Goal: Task Accomplishment & Management: Use online tool/utility

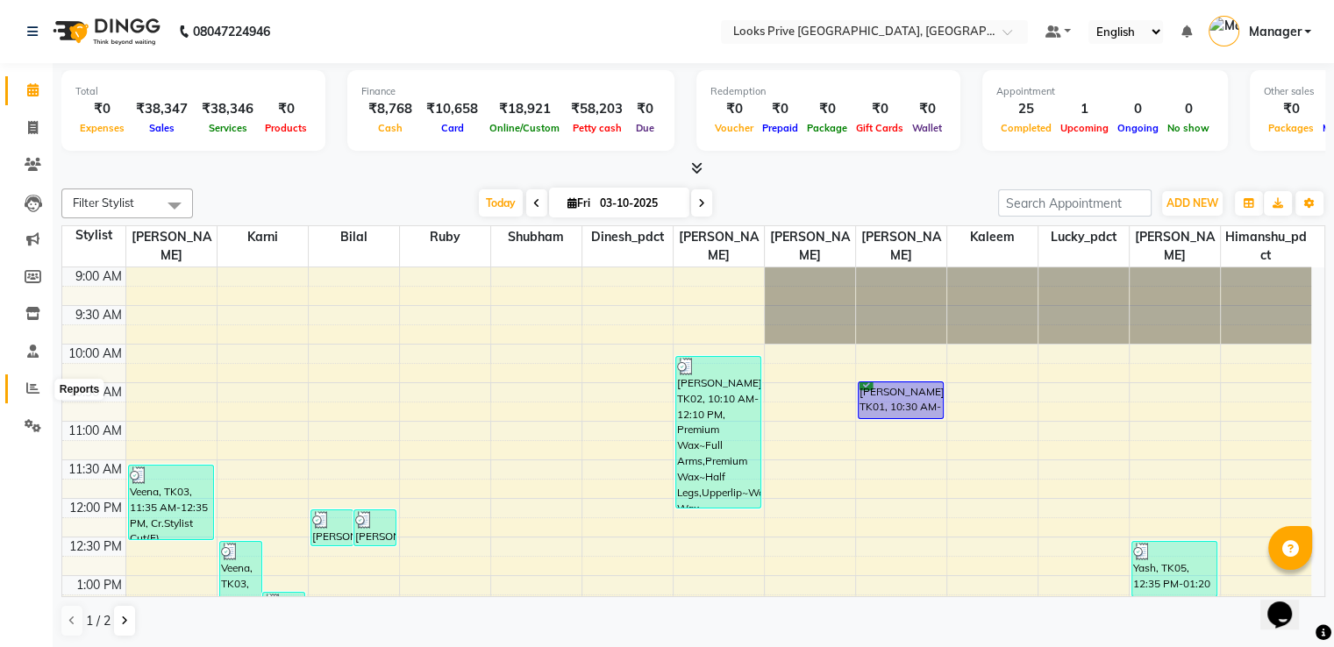
click at [30, 394] on icon at bounding box center [32, 388] width 13 height 13
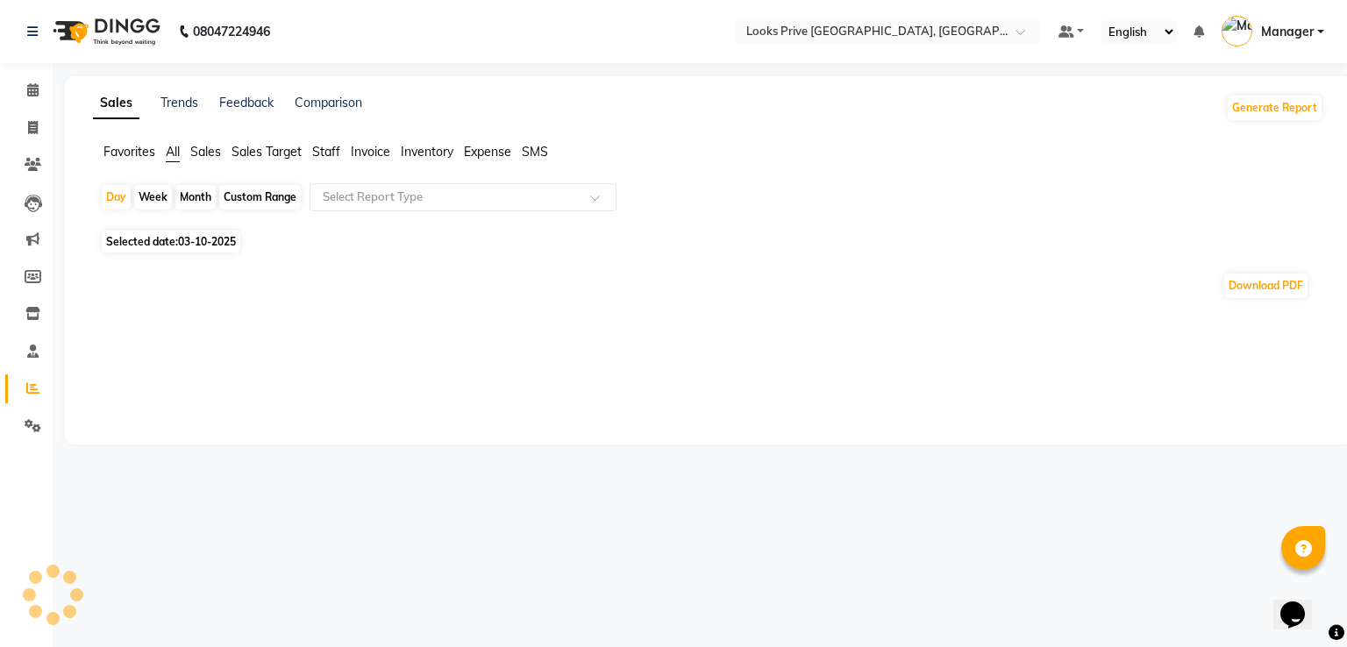
click at [338, 148] on span "Staff" at bounding box center [326, 152] width 28 height 16
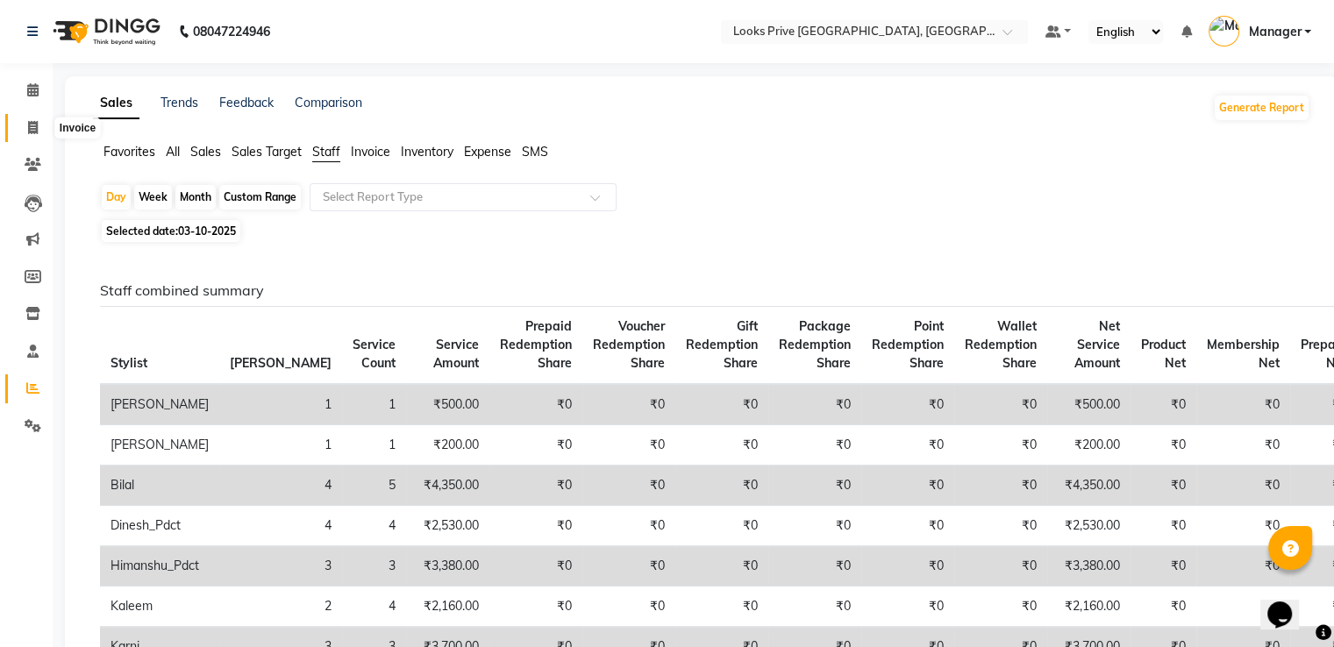
click at [39, 125] on span at bounding box center [33, 128] width 31 height 20
select select "service"
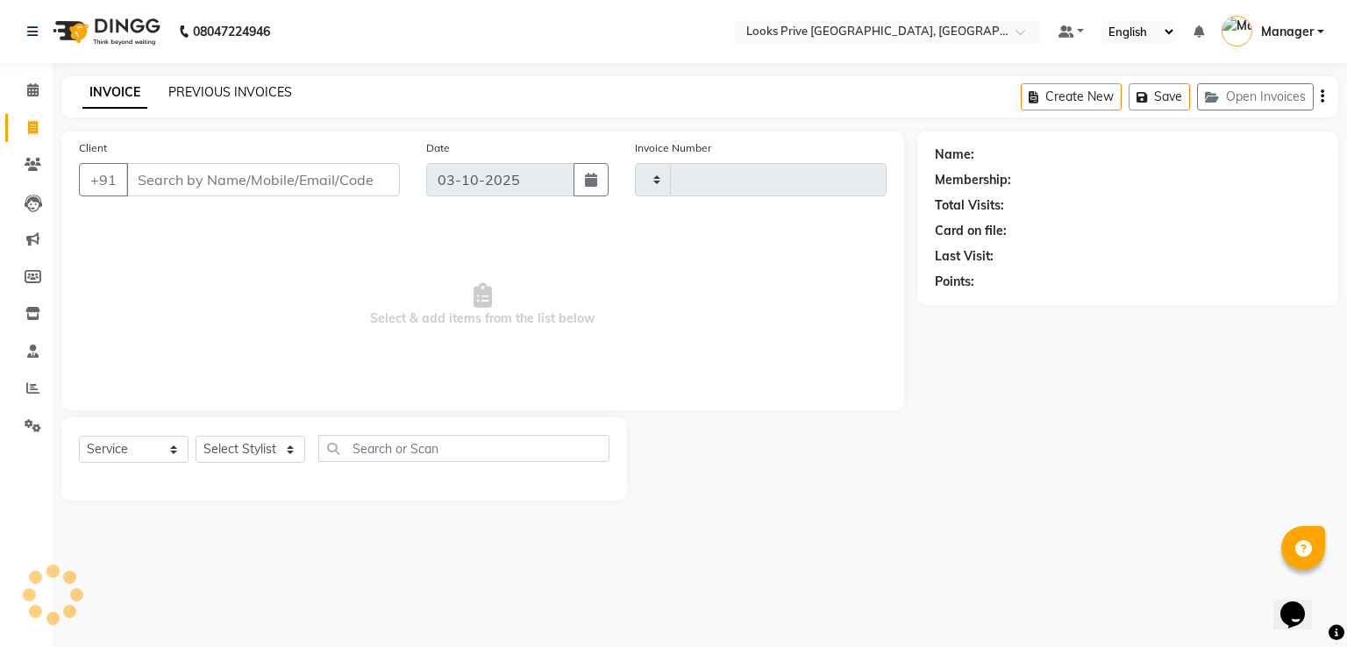
click at [218, 89] on link "PREVIOUS INVOICES" at bounding box center [230, 92] width 124 height 16
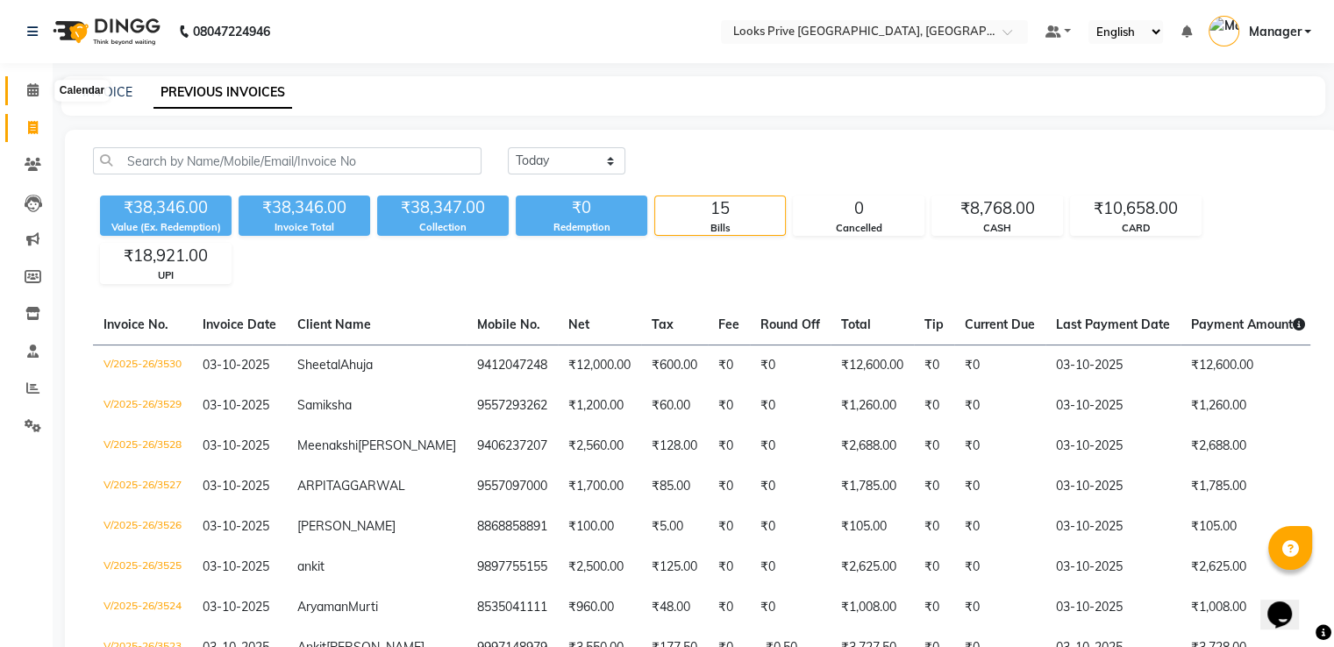
click at [21, 89] on span at bounding box center [33, 91] width 31 height 20
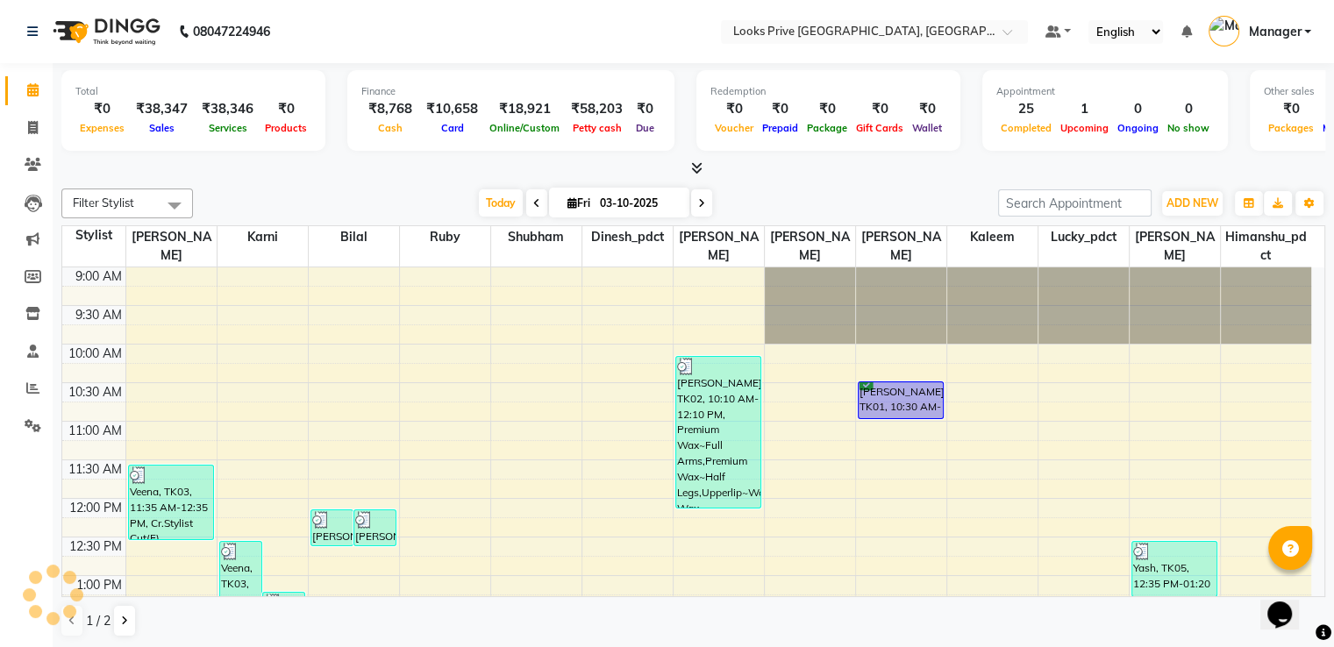
scroll to position [588, 0]
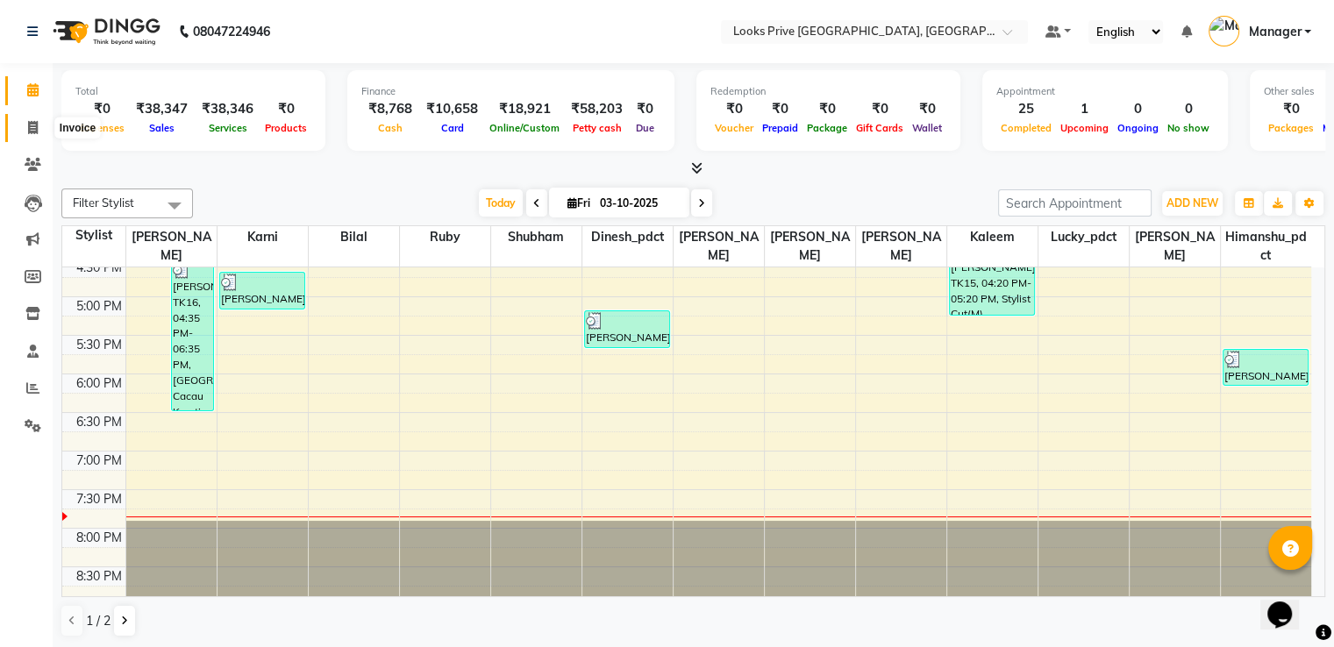
click at [20, 134] on span at bounding box center [33, 128] width 31 height 20
select select "service"
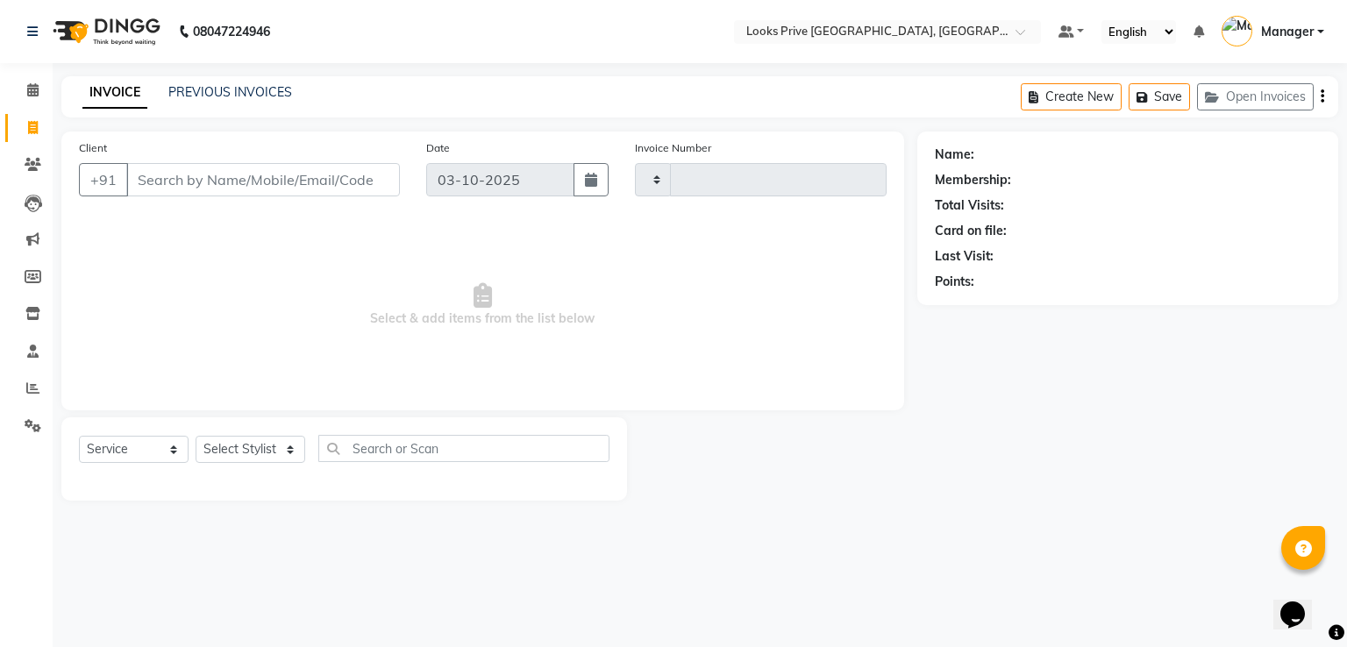
type input "3531"
select select "6205"
click at [228, 455] on select "Select Stylist" at bounding box center [251, 449] width 110 height 27
select select "86408"
click at [196, 437] on select "Select Stylist A2R_Master Aarif Ayesha Bilal Dinesh_pdct Himanshu_pdct Kaleem K…" at bounding box center [251, 449] width 110 height 27
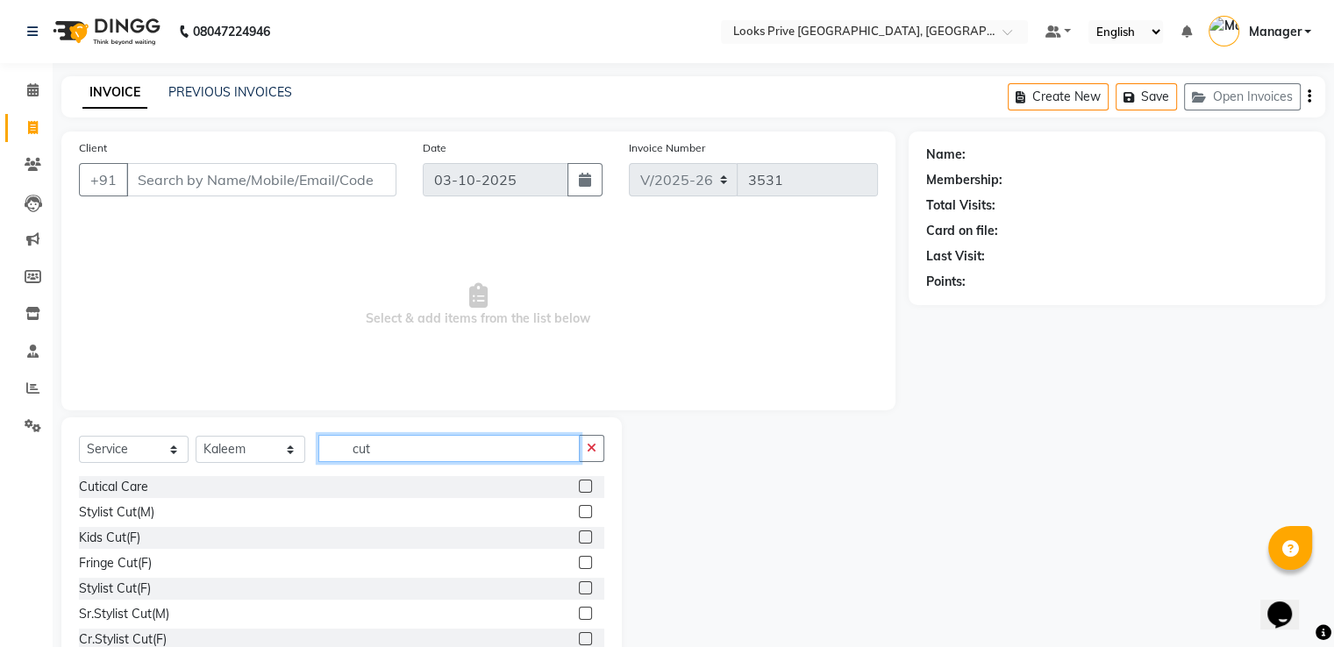
type input "cut"
click at [579, 505] on label at bounding box center [585, 511] width 13 height 13
click at [579, 507] on input "checkbox" at bounding box center [584, 512] width 11 height 11
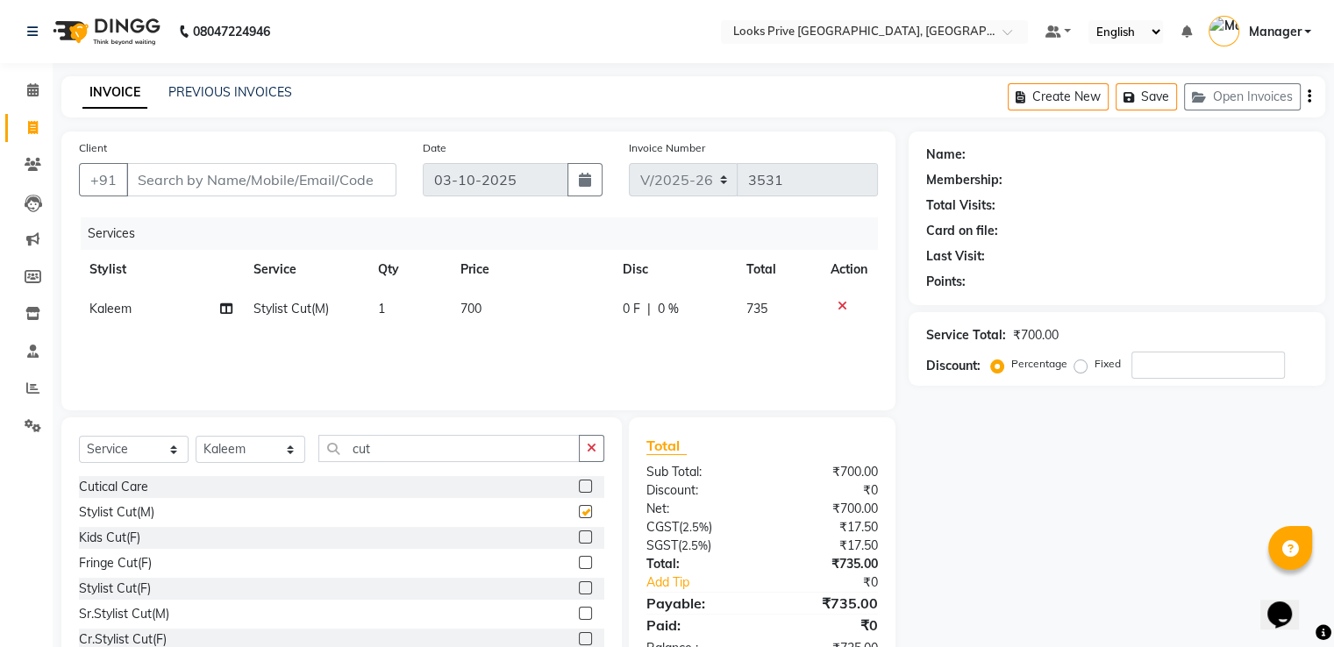
checkbox input "false"
click at [339, 182] on input "Client" at bounding box center [261, 179] width 270 height 33
type input "7"
type input "0"
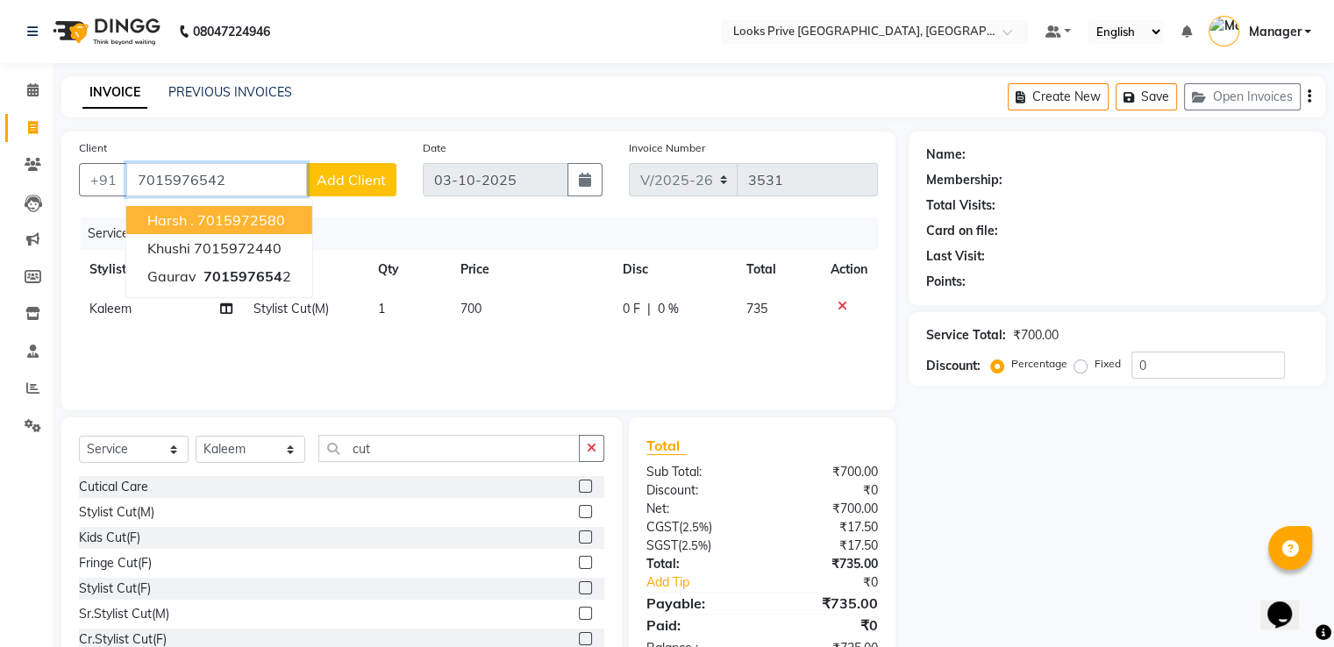
type input "7015976542"
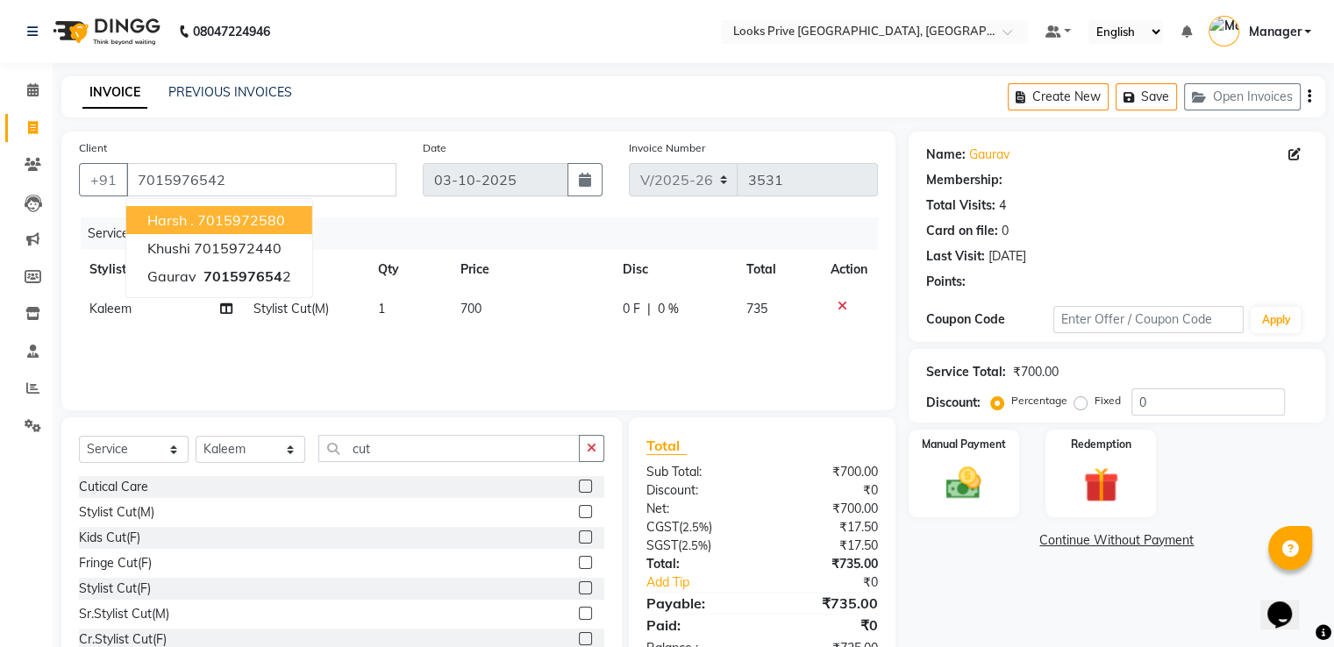
select select "1: Object"
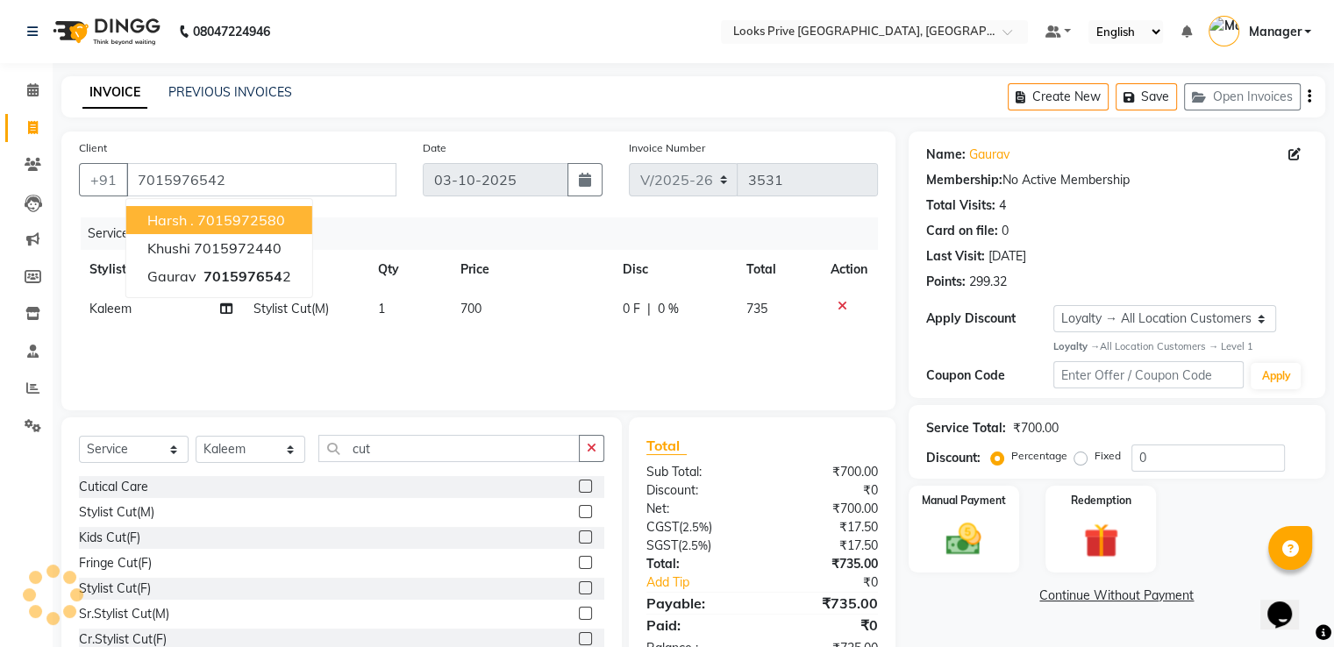
click at [828, 83] on div "INVOICE PREVIOUS INVOICES Create New Save Open Invoices" at bounding box center [693, 96] width 1264 height 41
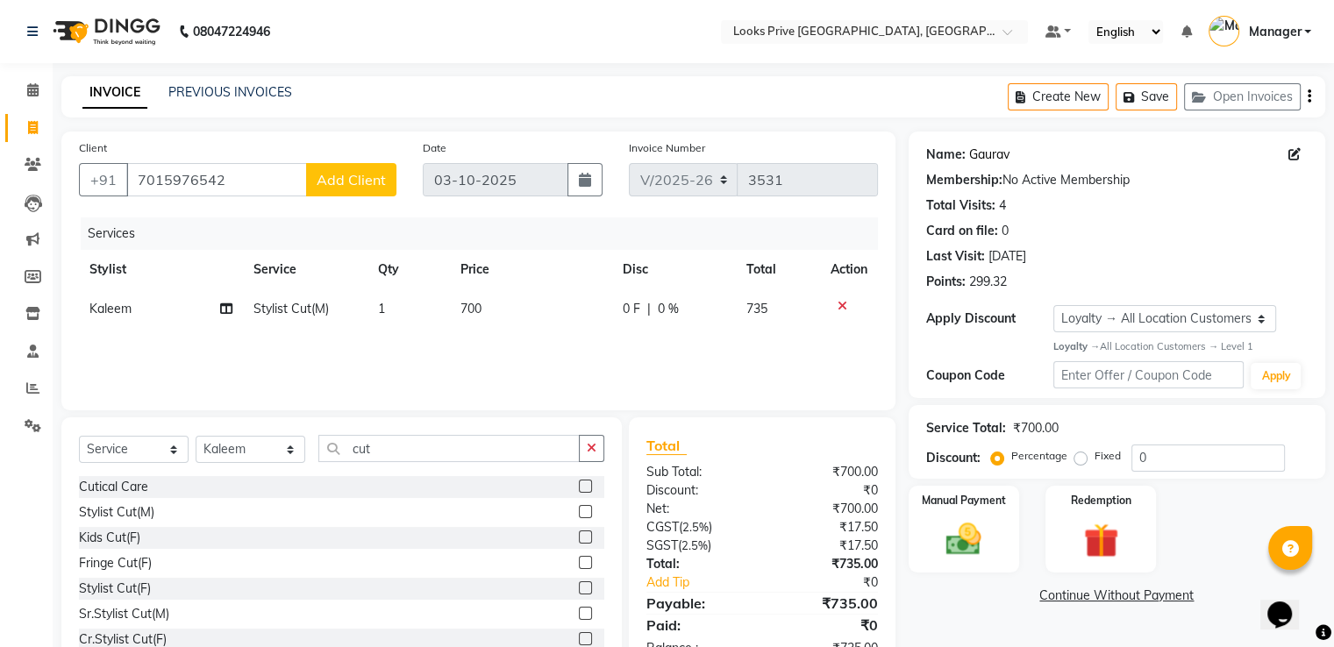
click at [989, 146] on link "Gaurav" at bounding box center [989, 155] width 40 height 18
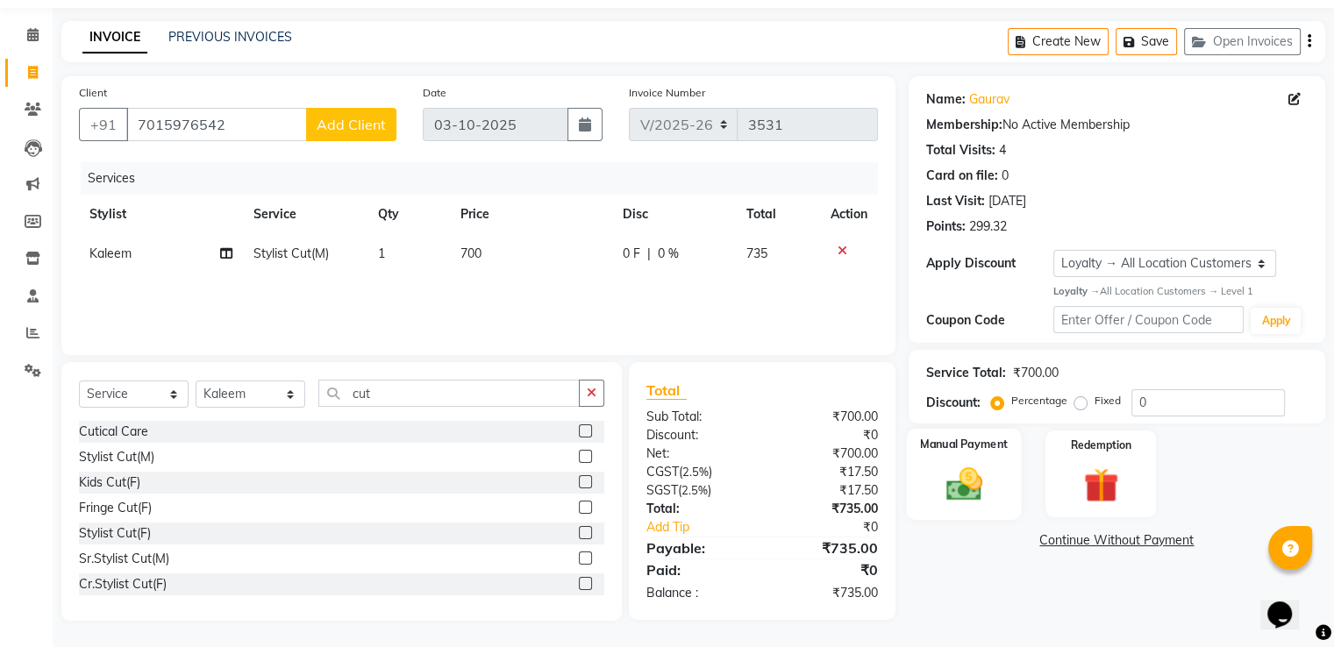
drag, startPoint x: 962, startPoint y: 485, endPoint x: 1007, endPoint y: 506, distance: 49.4
click at [963, 485] on img at bounding box center [963, 484] width 59 height 42
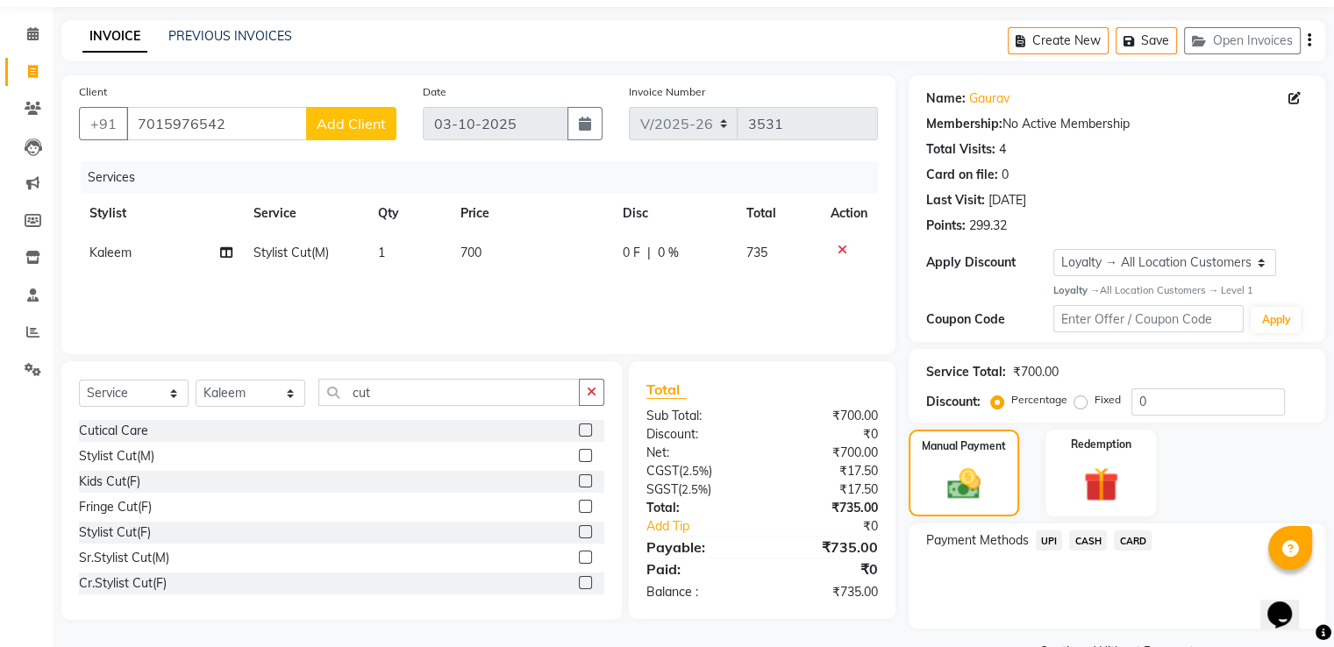
click at [1088, 541] on span "CASH" at bounding box center [1088, 541] width 38 height 20
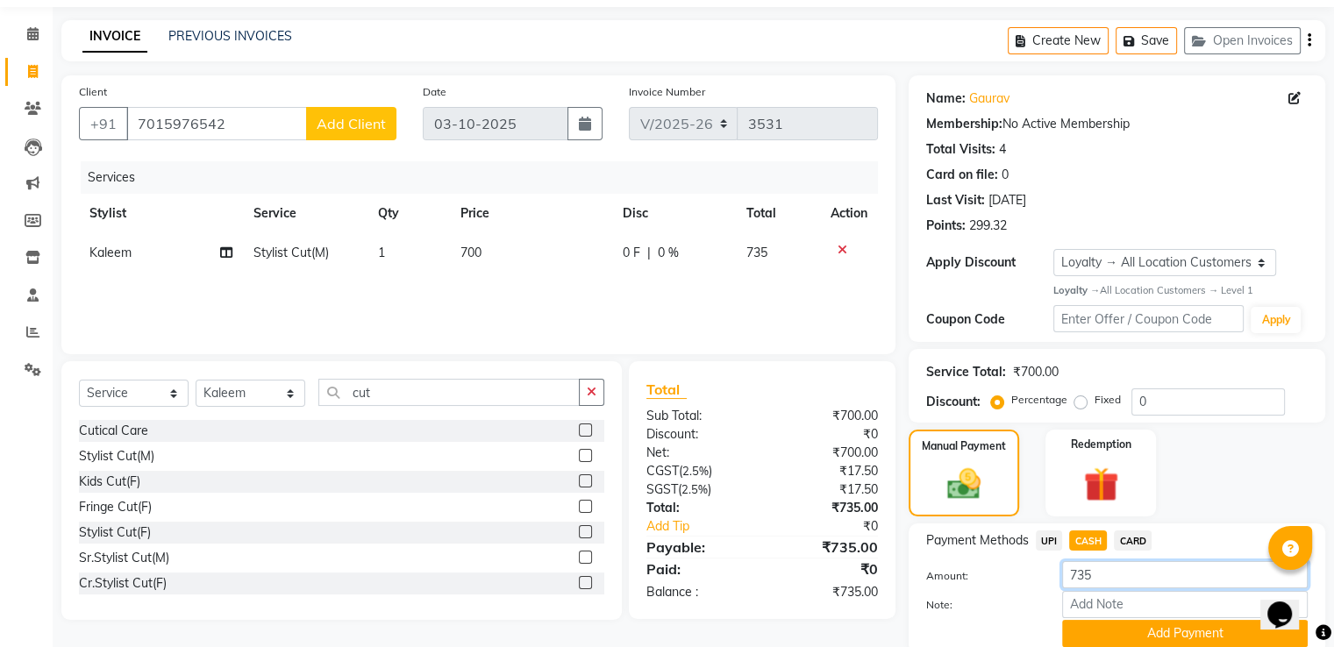
drag, startPoint x: 1094, startPoint y: 576, endPoint x: 975, endPoint y: 578, distance: 118.4
click at [980, 580] on div "Amount: 735" at bounding box center [1117, 576] width 408 height 30
type input "1000"
click at [1088, 631] on button "Add Payment" at bounding box center [1185, 633] width 246 height 27
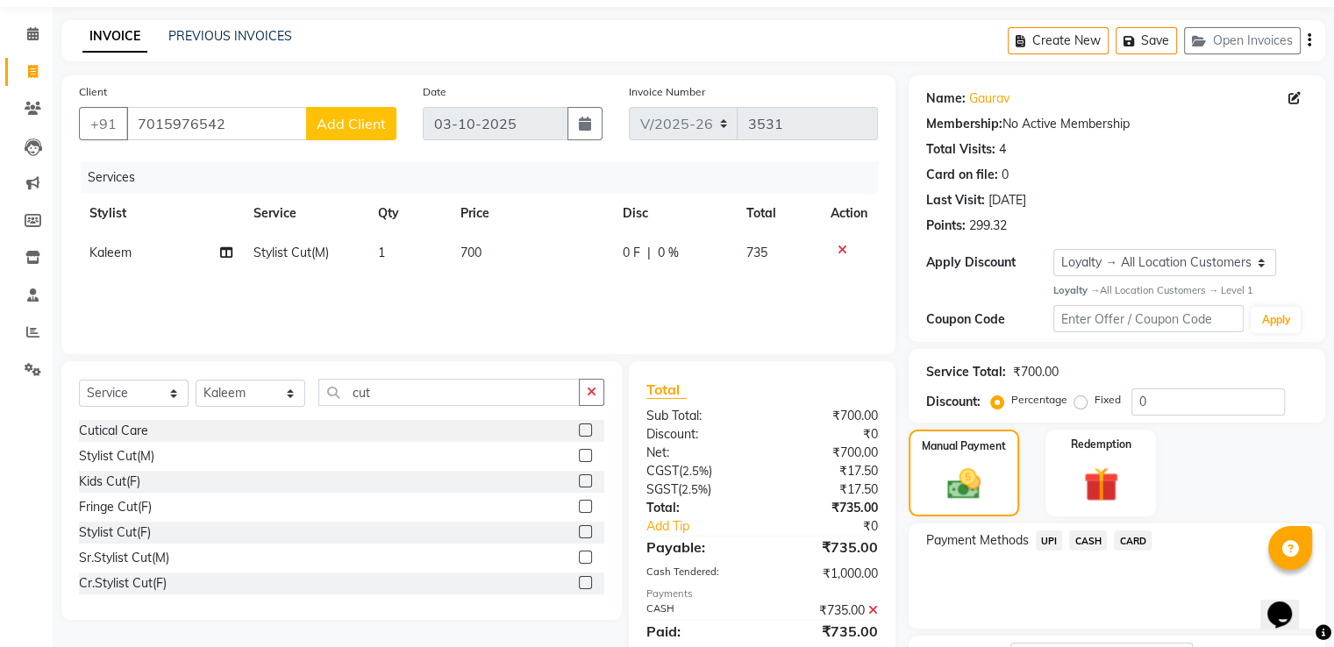
scroll to position [242, 0]
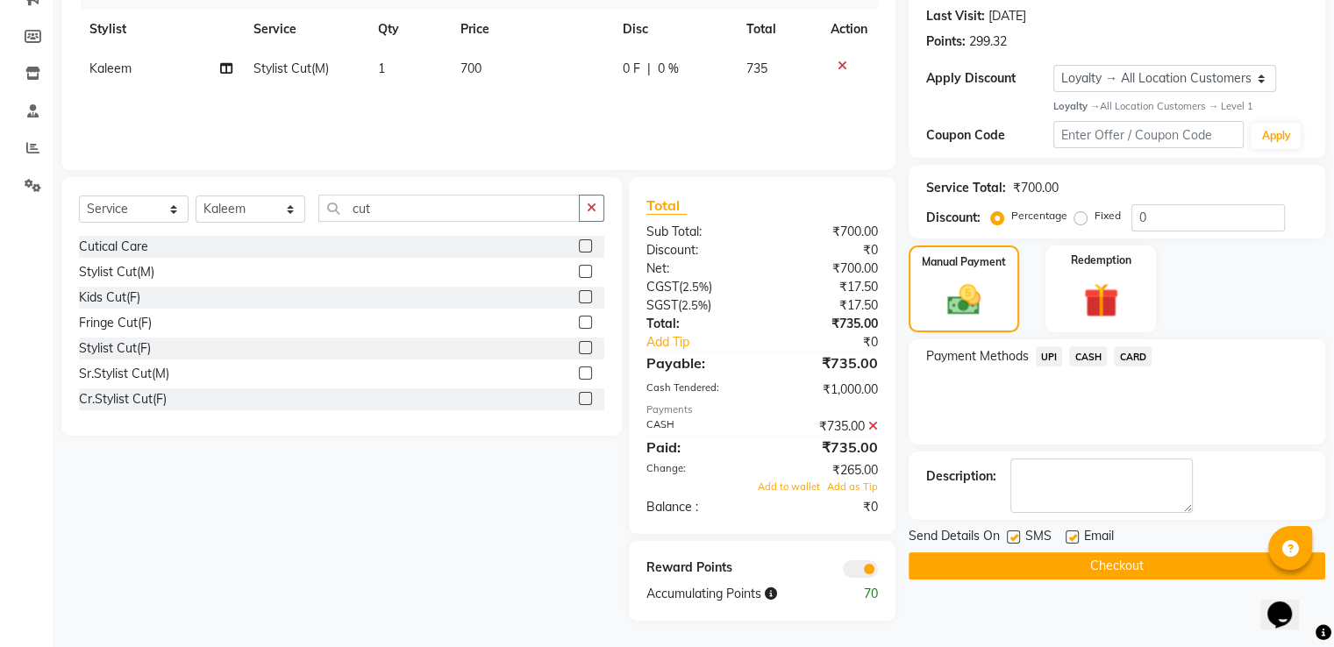
click at [993, 562] on button "Checkout" at bounding box center [1117, 566] width 417 height 27
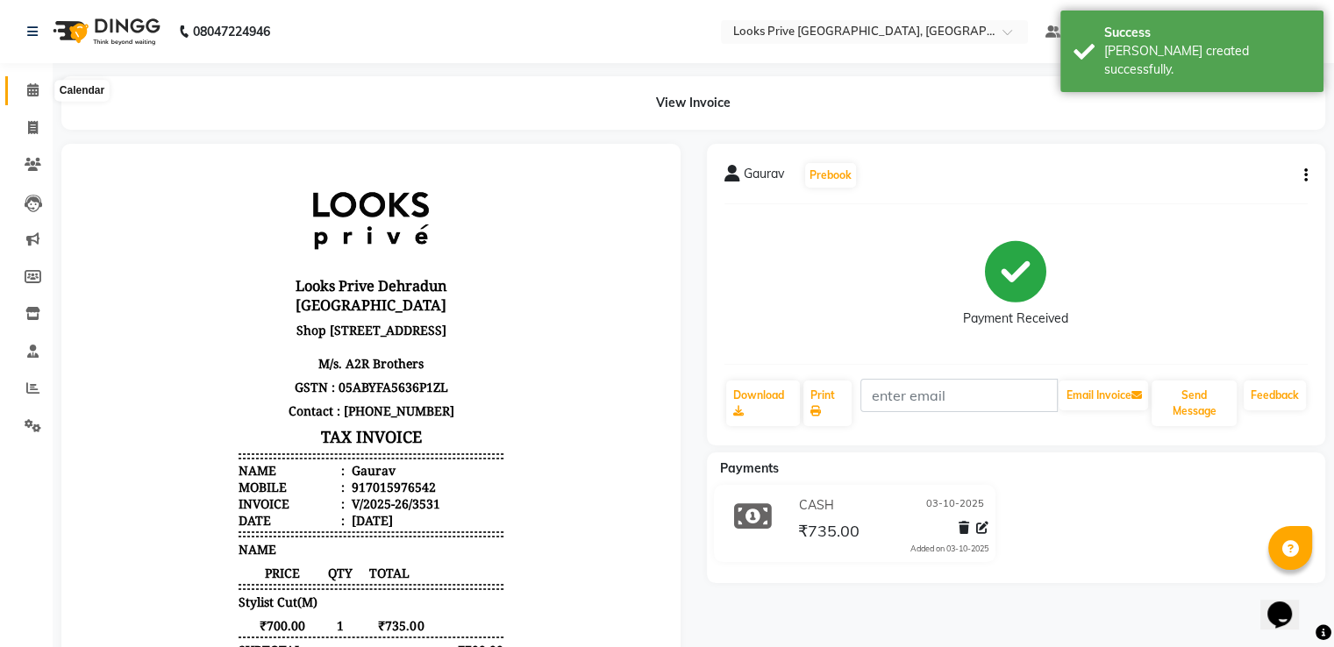
click at [32, 92] on icon at bounding box center [32, 89] width 11 height 13
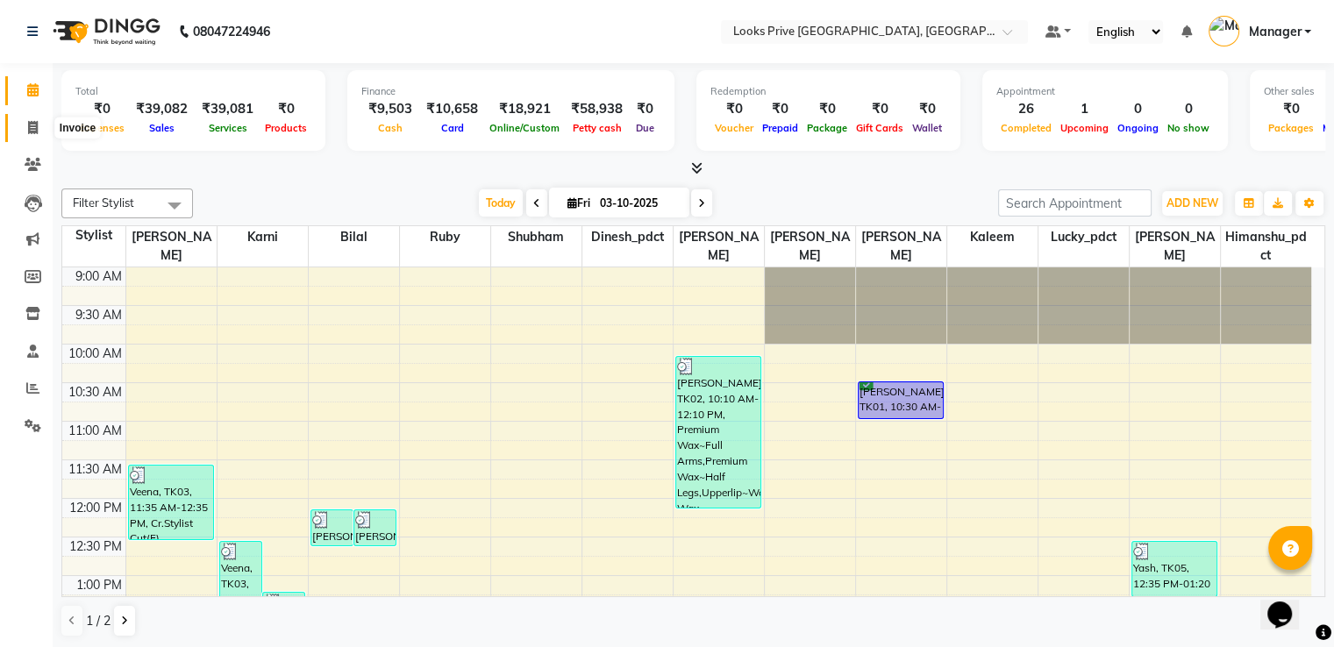
click at [21, 132] on span at bounding box center [33, 128] width 31 height 20
select select "service"
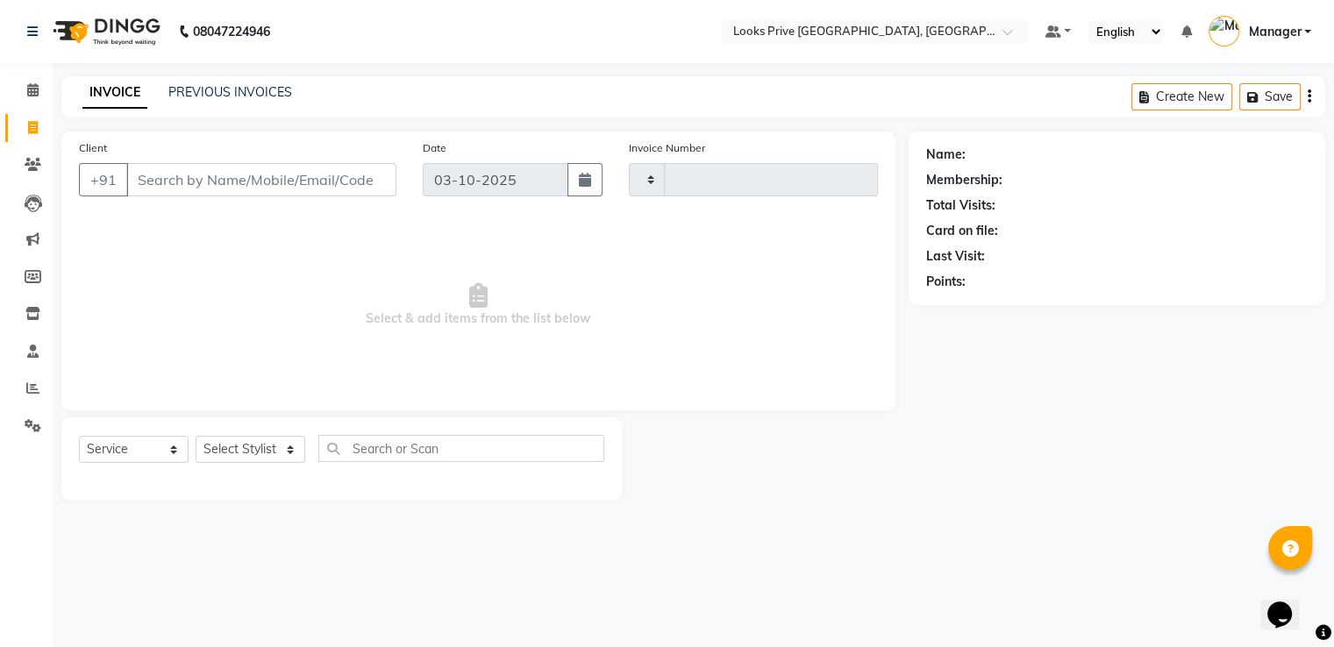
type input "3532"
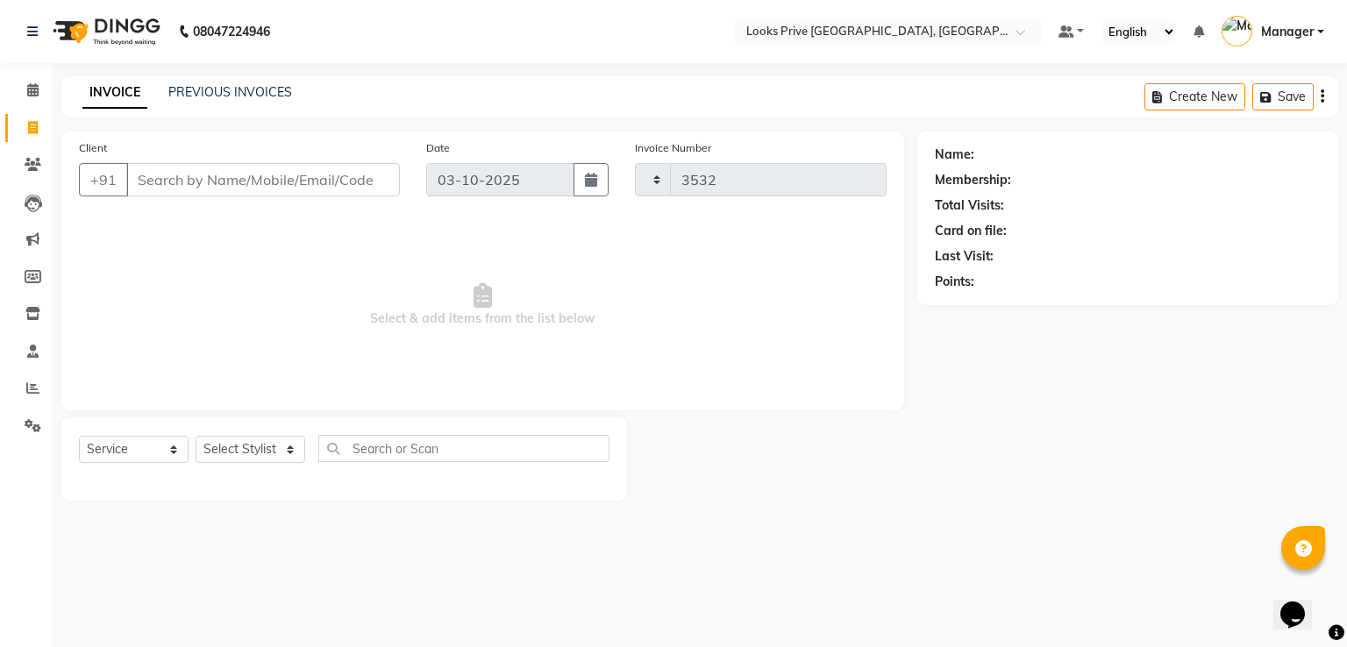
select select "6205"
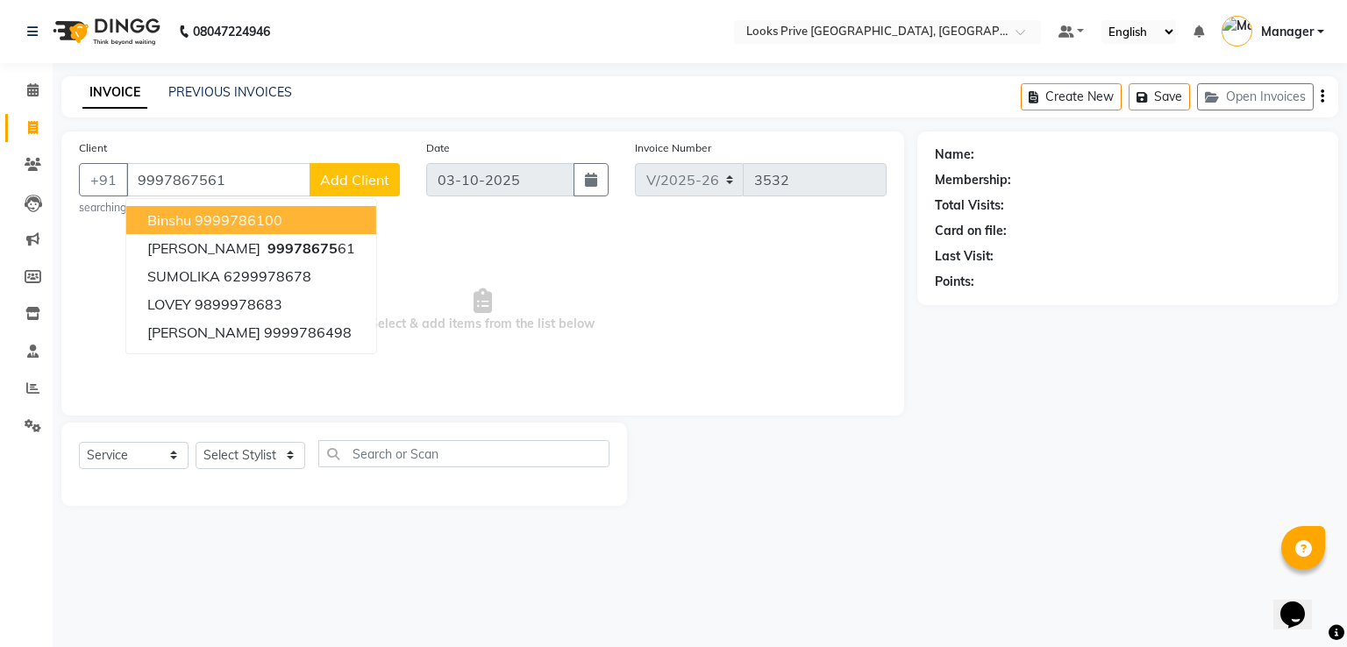
type input "9997867561"
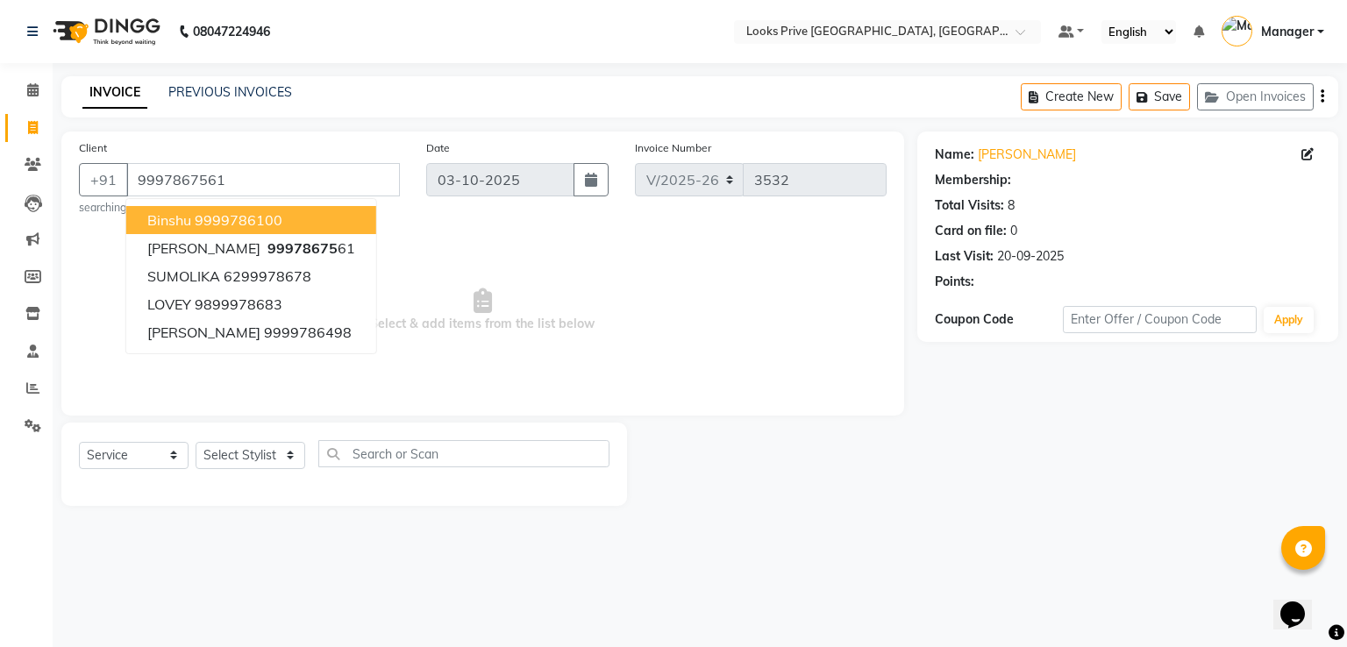
select select "1: Object"
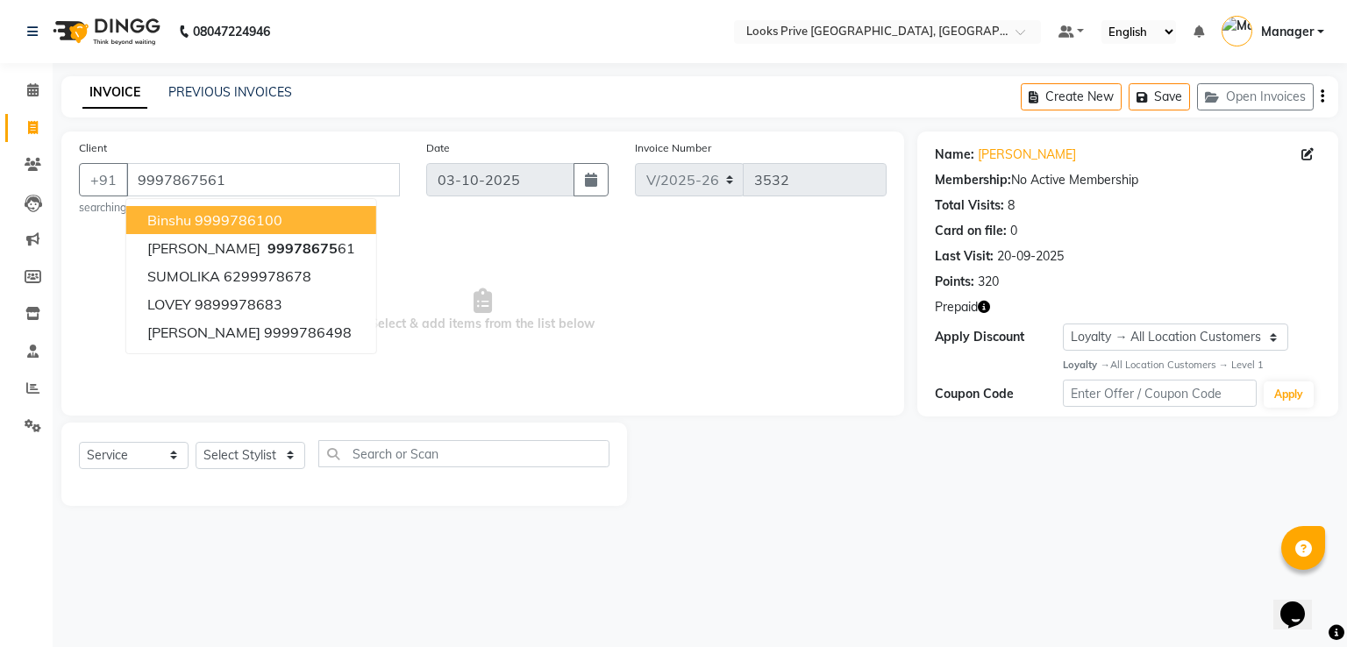
click at [435, 99] on div "INVOICE PREVIOUS INVOICES Create New Save Open Invoices" at bounding box center [699, 96] width 1277 height 41
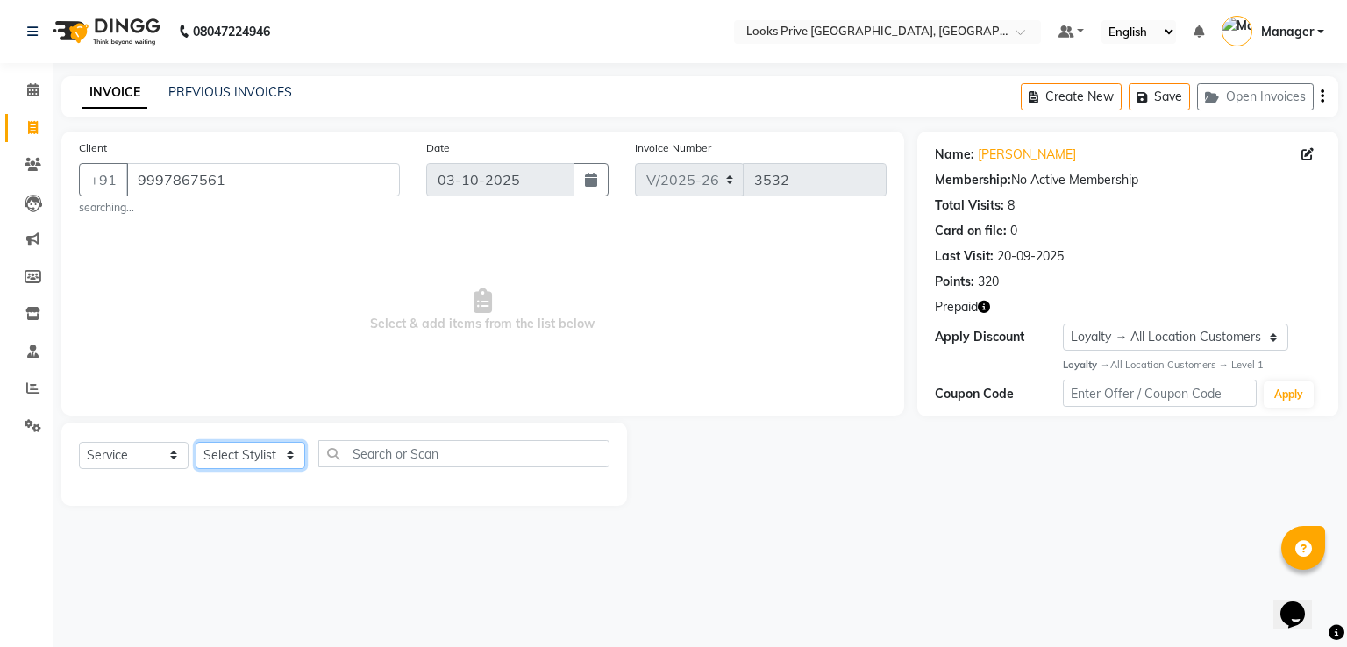
drag, startPoint x: 262, startPoint y: 459, endPoint x: 263, endPoint y: 446, distance: 12.3
click at [262, 459] on select "Select Stylist A2R_Master Aarif Ayesha Bilal Dinesh_pdct Himanshu_pdct Kaleem K…" at bounding box center [251, 455] width 110 height 27
select select "93274"
click at [196, 443] on select "Select Stylist A2R_Master Aarif Ayesha Bilal Dinesh_pdct Himanshu_pdct Kaleem K…" at bounding box center [251, 455] width 110 height 27
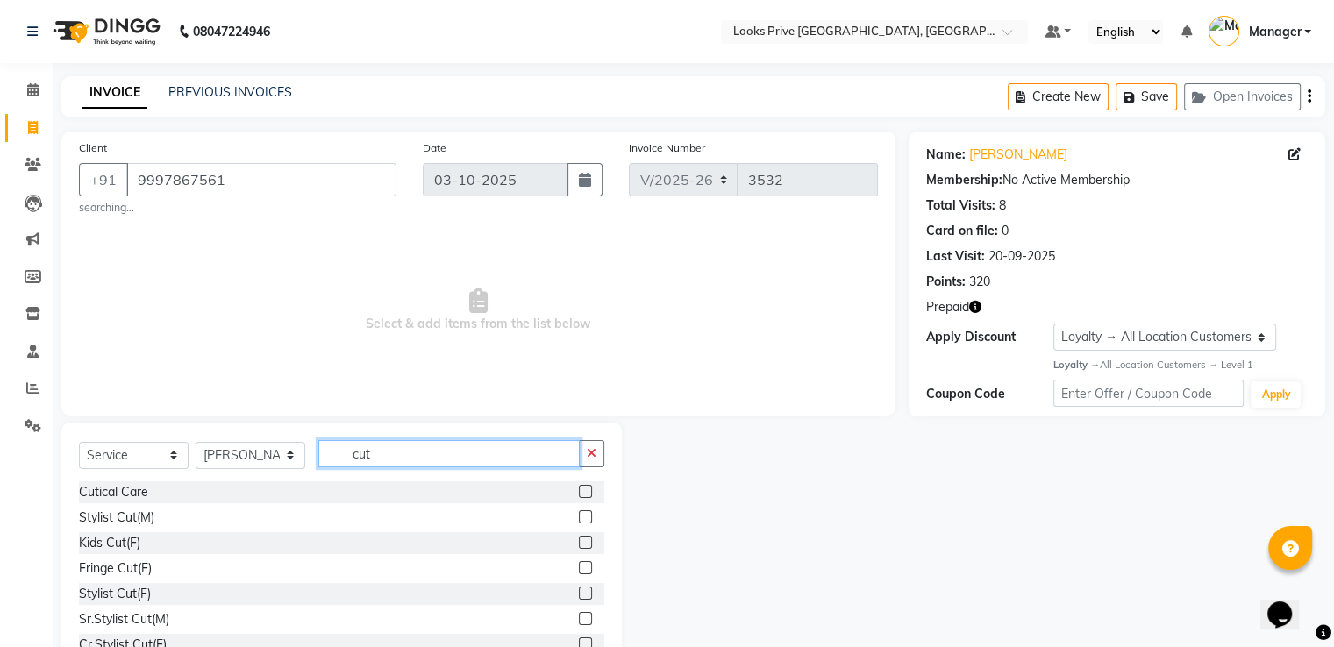
type input "cut"
click at [579, 592] on label at bounding box center [585, 593] width 13 height 13
click at [579, 592] on input "checkbox" at bounding box center [584, 593] width 11 height 11
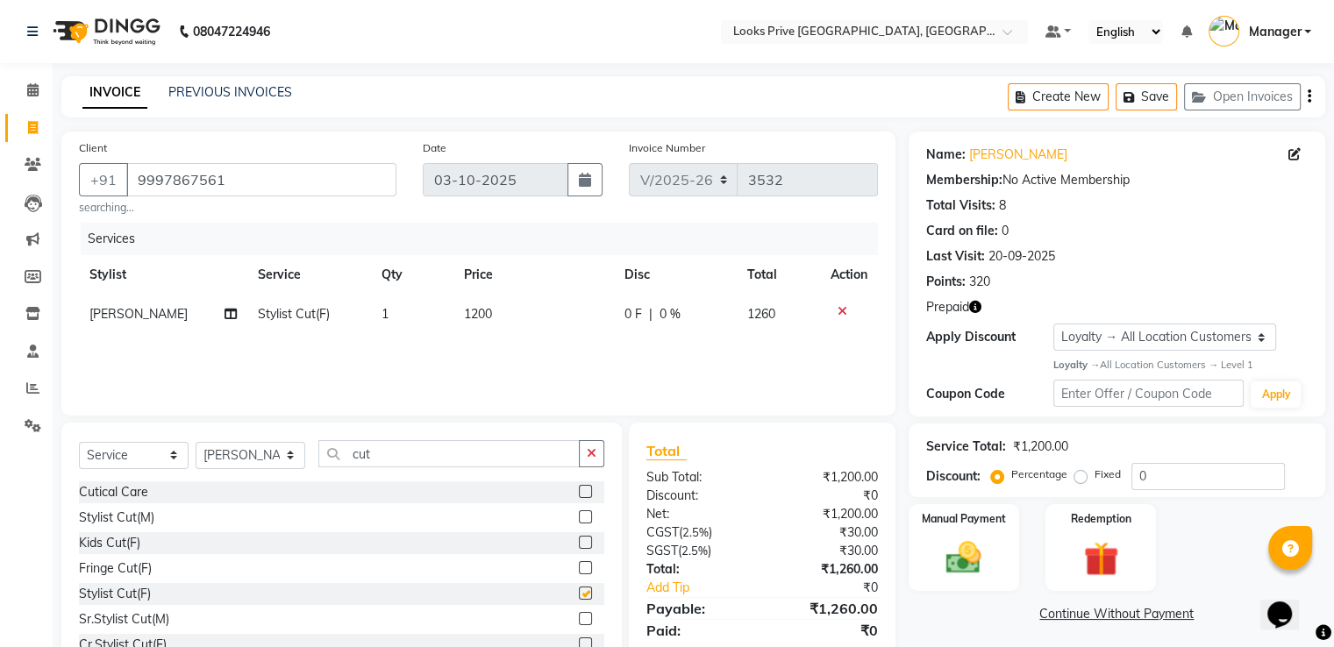
checkbox input "false"
click at [503, 310] on td "1200" at bounding box center [533, 314] width 160 height 39
select select "93274"
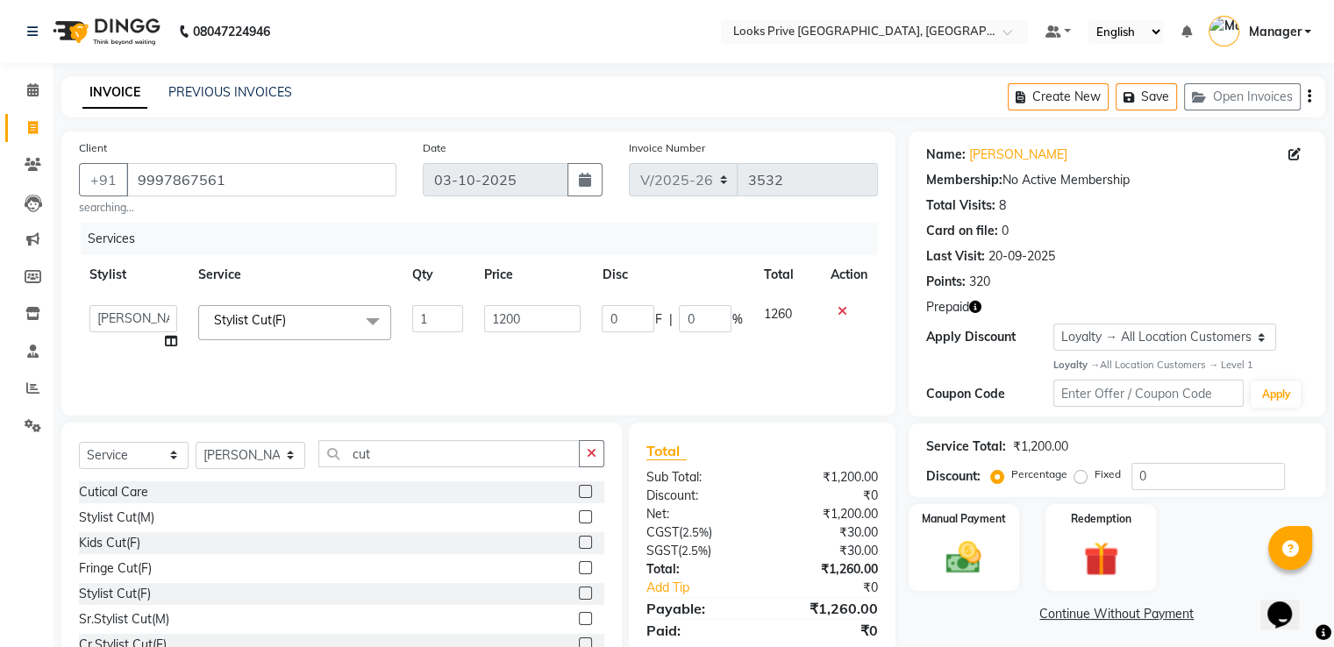
click at [503, 310] on input "1200" at bounding box center [532, 318] width 96 height 27
type input "1500"
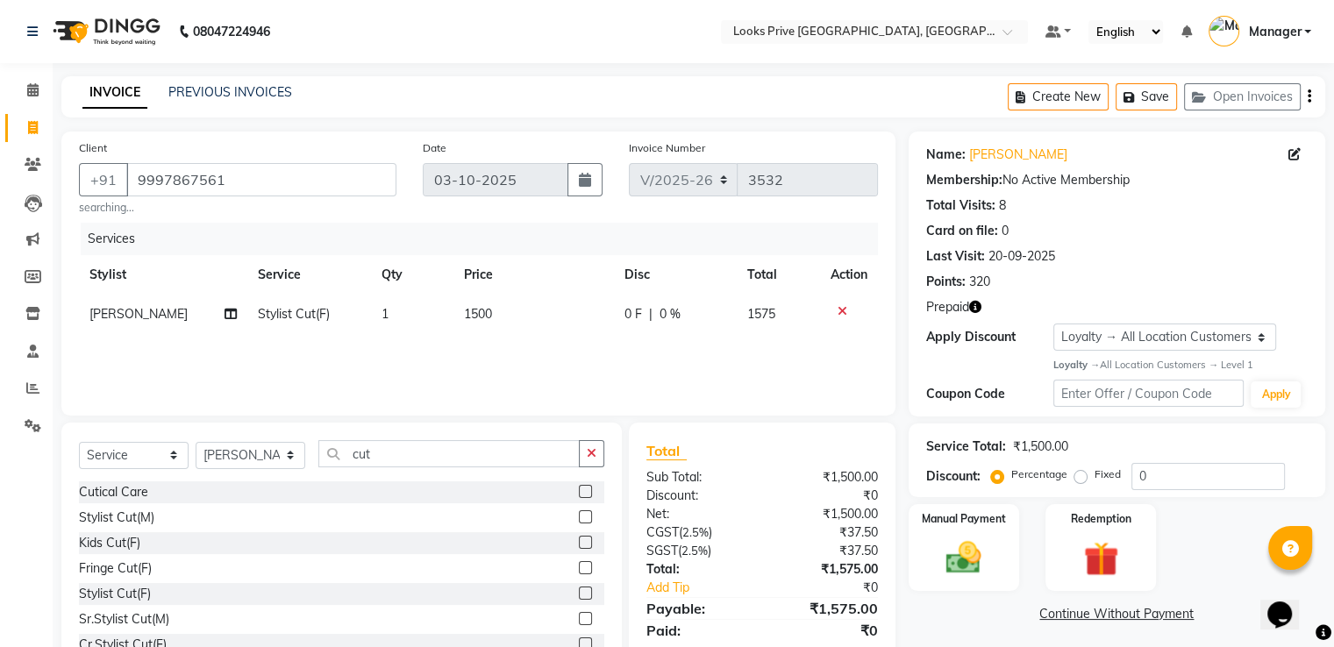
click at [971, 307] on icon "button" at bounding box center [975, 307] width 12 height 12
click at [1098, 258] on div "Last Visit: 20-09-2025" at bounding box center [1117, 256] width 382 height 18
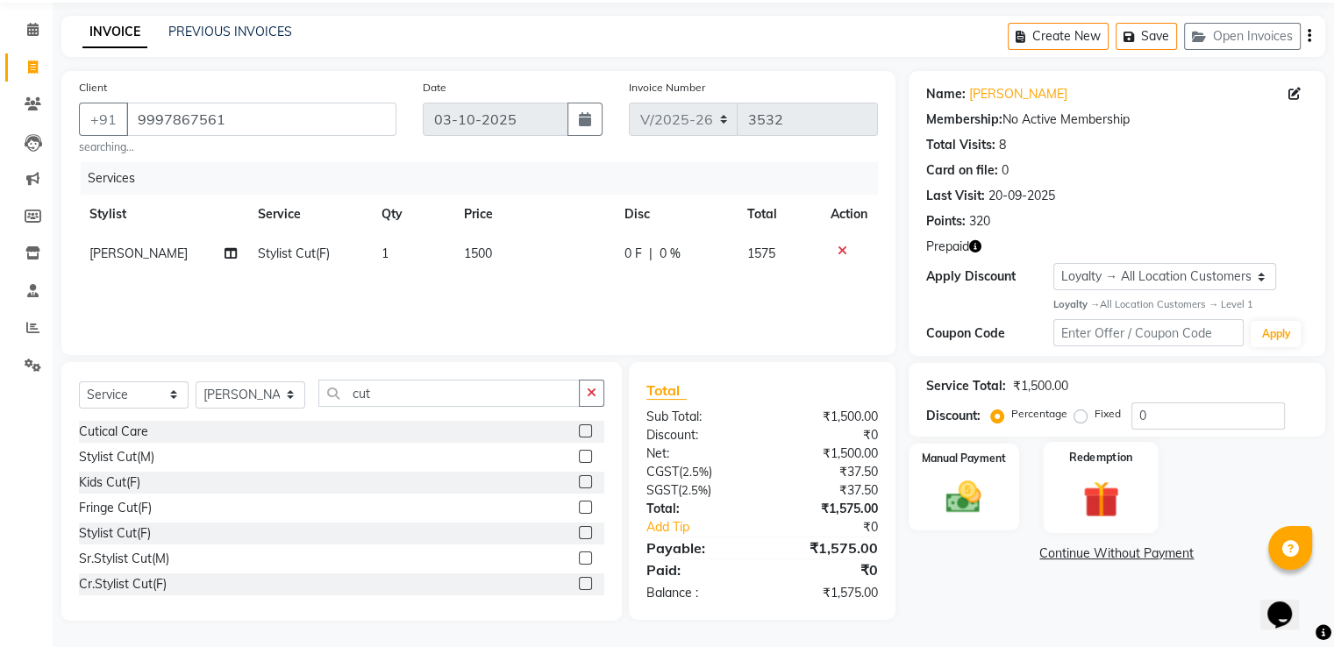
click at [1102, 496] on img at bounding box center [1100, 498] width 59 height 45
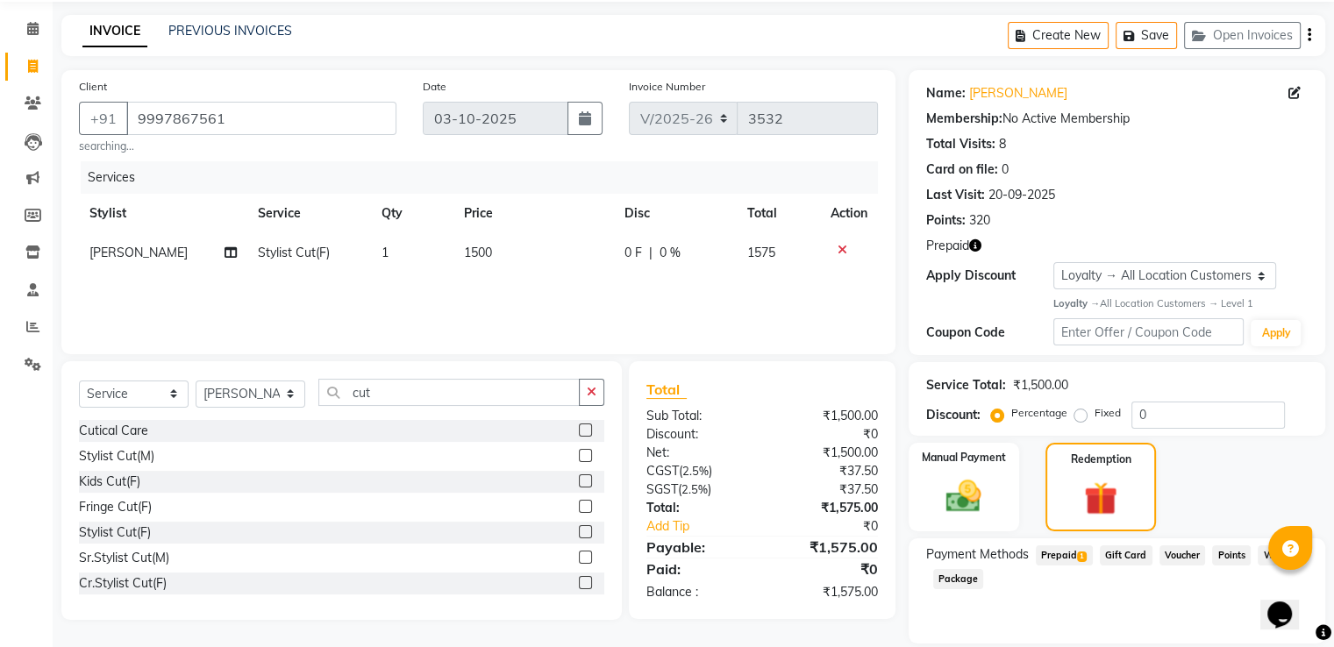
click at [1070, 552] on span "Prepaid 1" at bounding box center [1064, 556] width 57 height 20
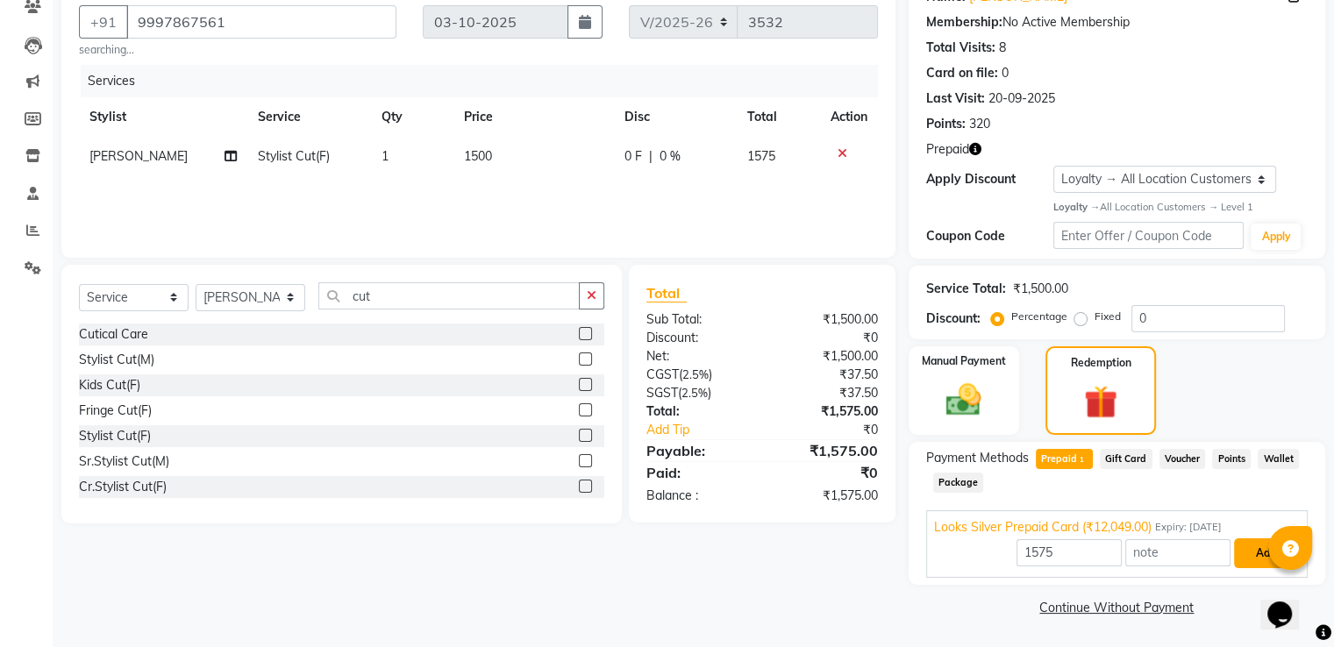
click at [1252, 561] on button "Add" at bounding box center [1266, 553] width 64 height 30
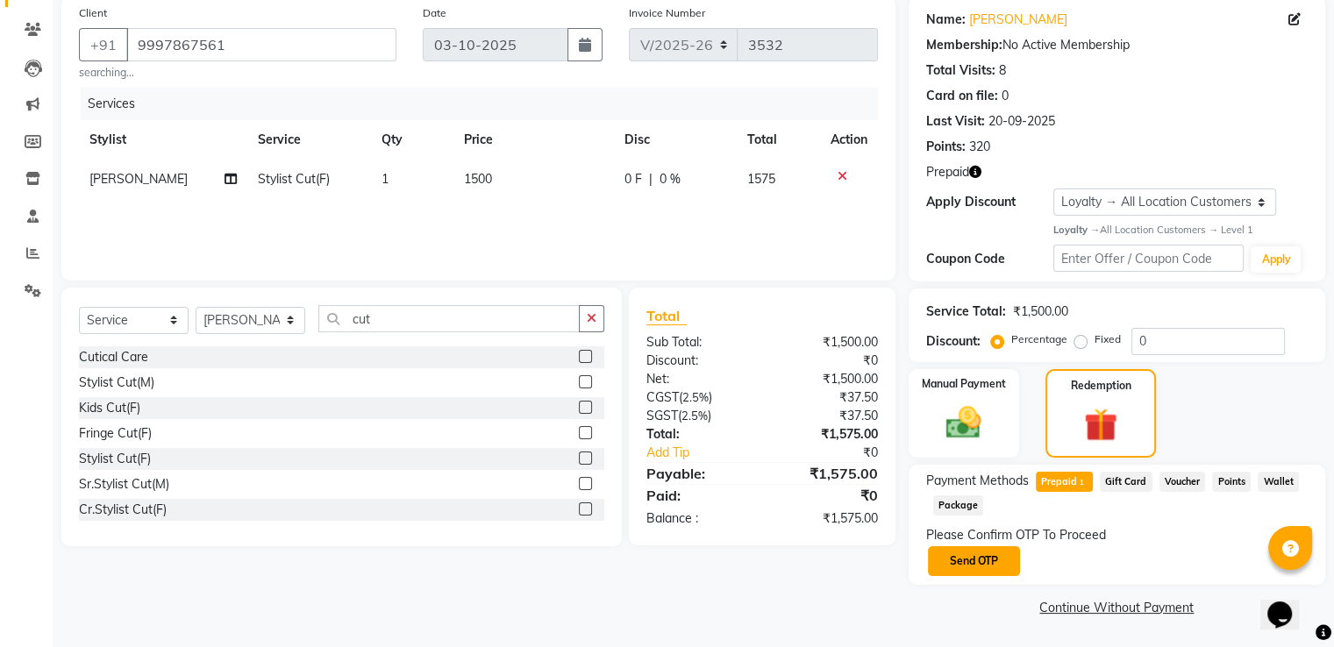
click at [990, 556] on button "Send OTP" at bounding box center [974, 561] width 92 height 30
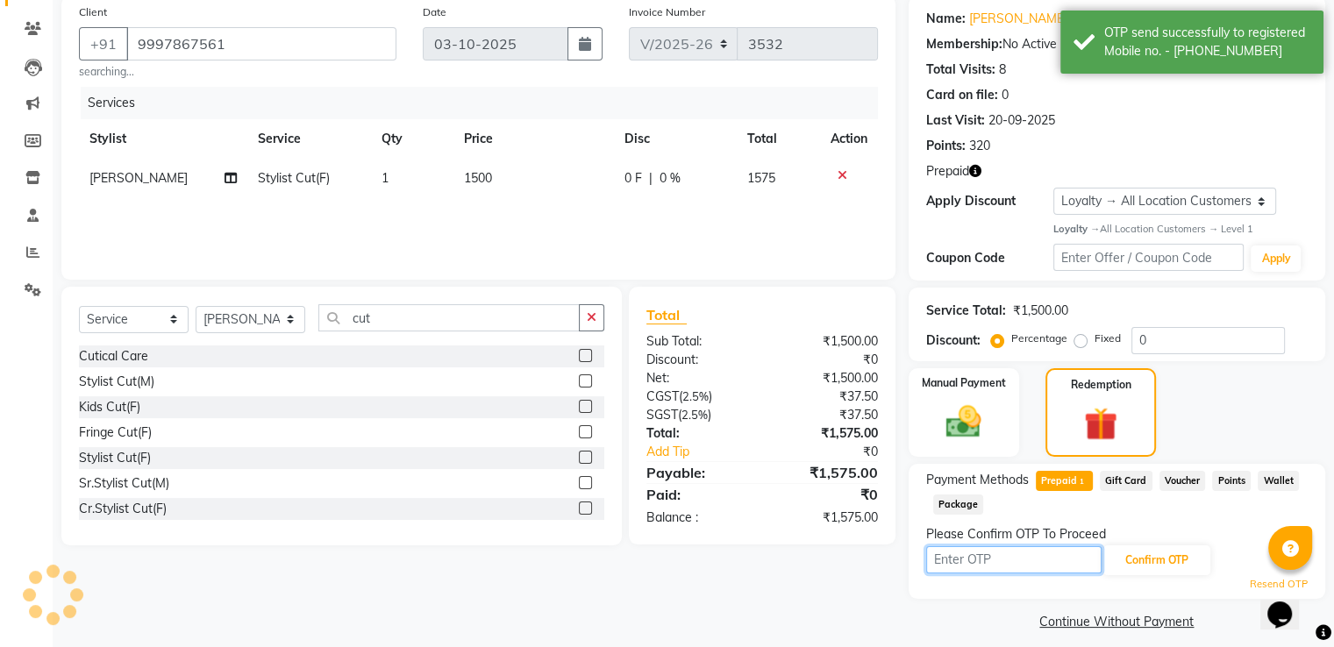
click at [1019, 558] on input "text" at bounding box center [1013, 559] width 175 height 27
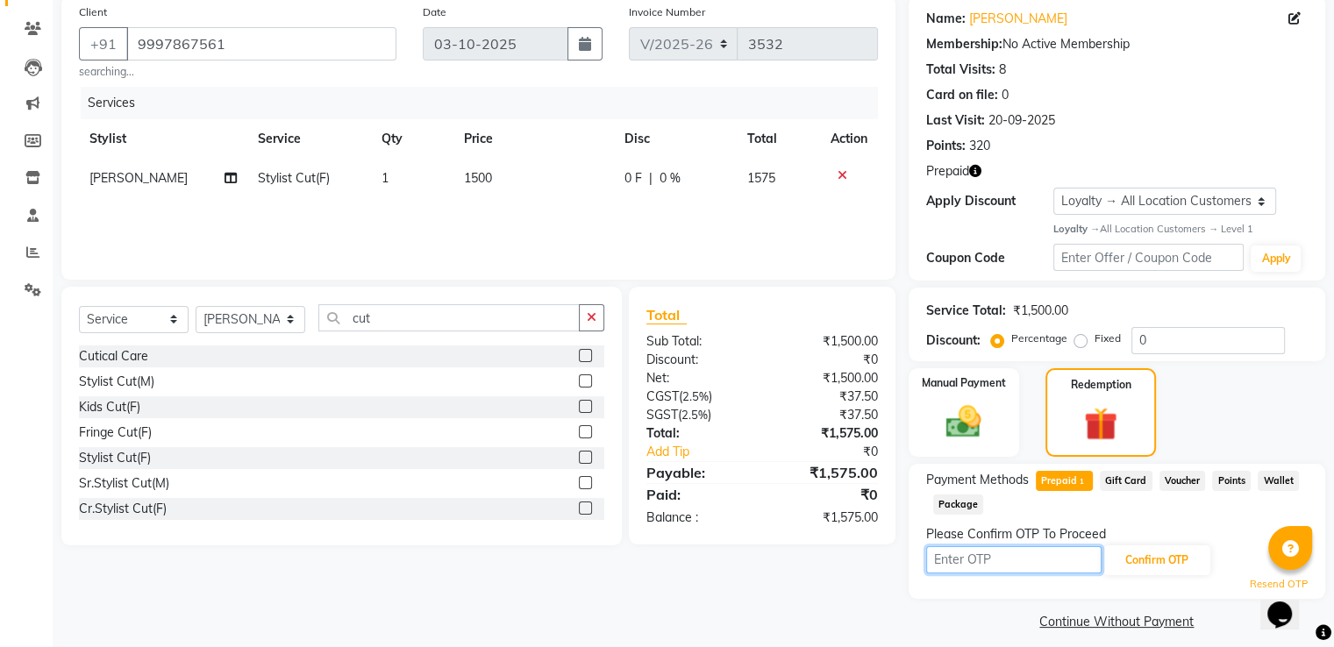
drag, startPoint x: 984, startPoint y: 559, endPoint x: 959, endPoint y: 524, distance: 43.3
click at [984, 559] on input "text" at bounding box center [1013, 559] width 175 height 27
type input "8812"
click at [1154, 564] on button "Confirm OTP" at bounding box center [1156, 561] width 107 height 30
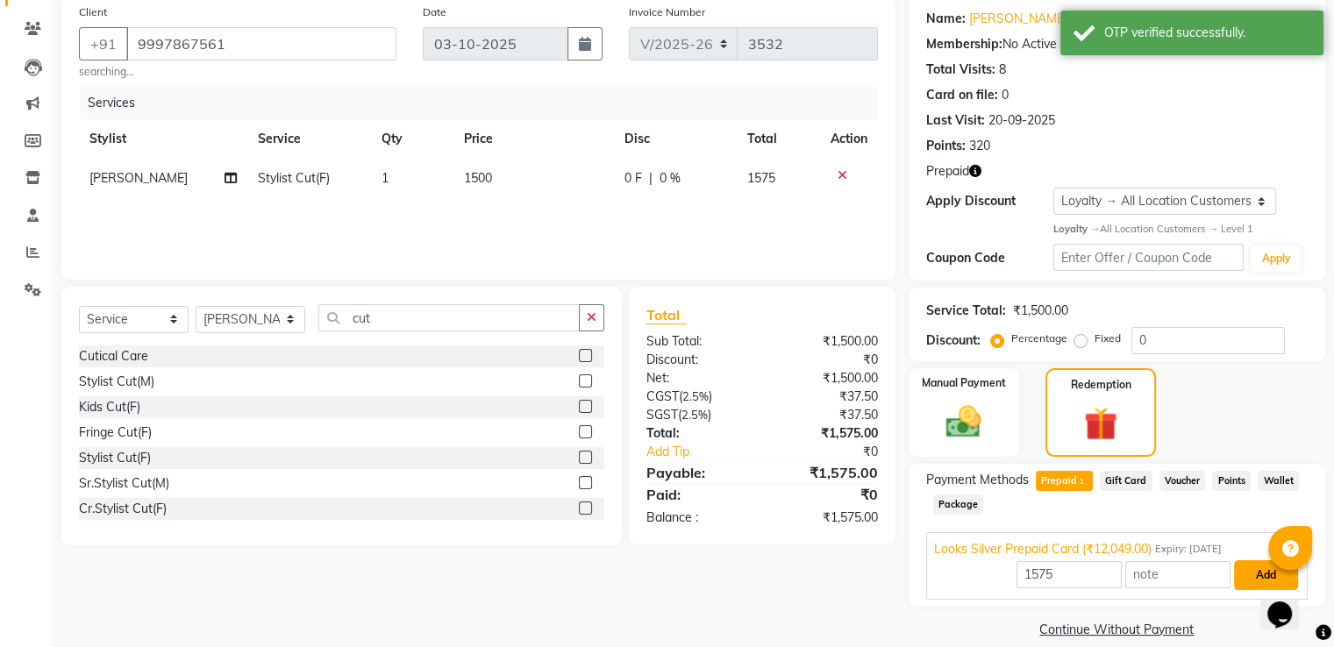
click at [1249, 578] on button "Add" at bounding box center [1266, 575] width 64 height 30
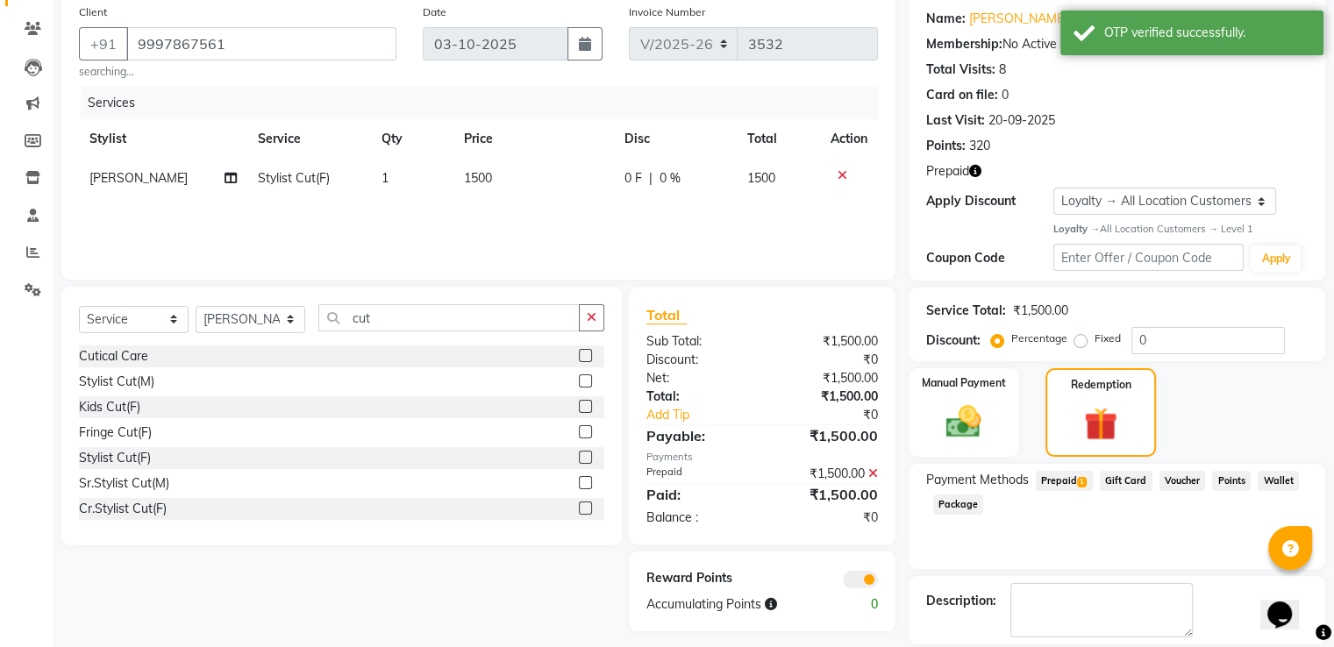
scroll to position [218, 0]
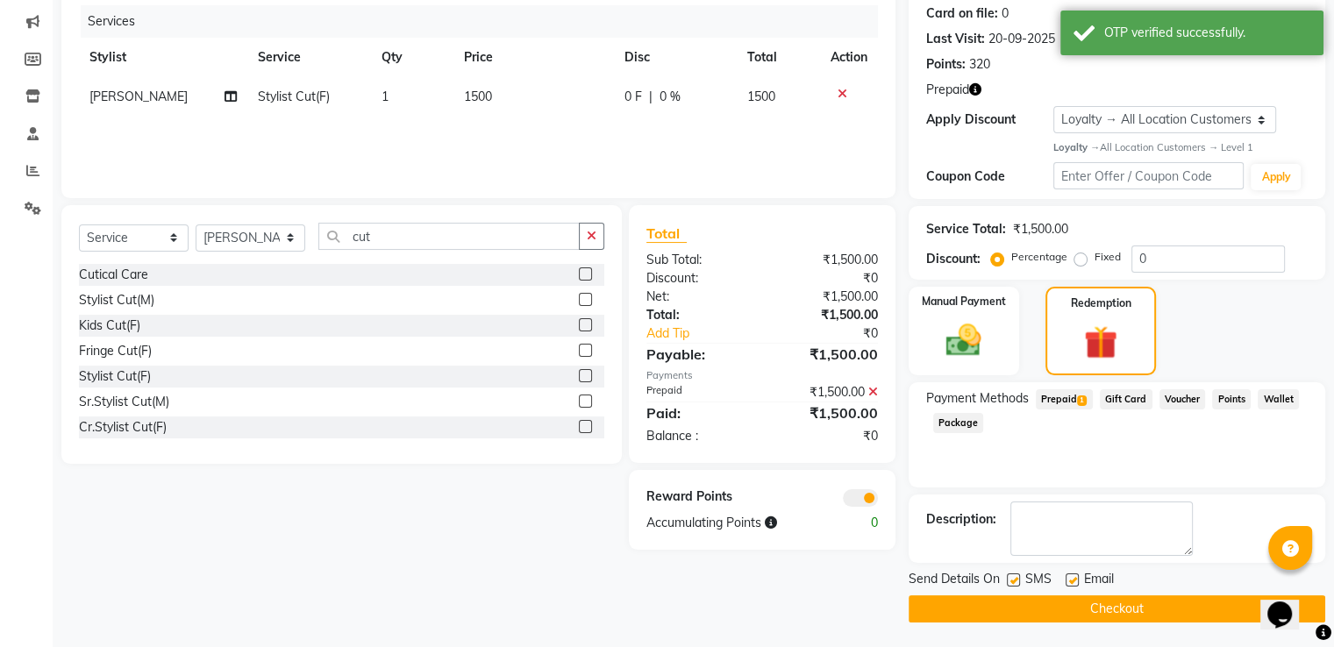
click at [973, 86] on icon "button" at bounding box center [975, 89] width 12 height 12
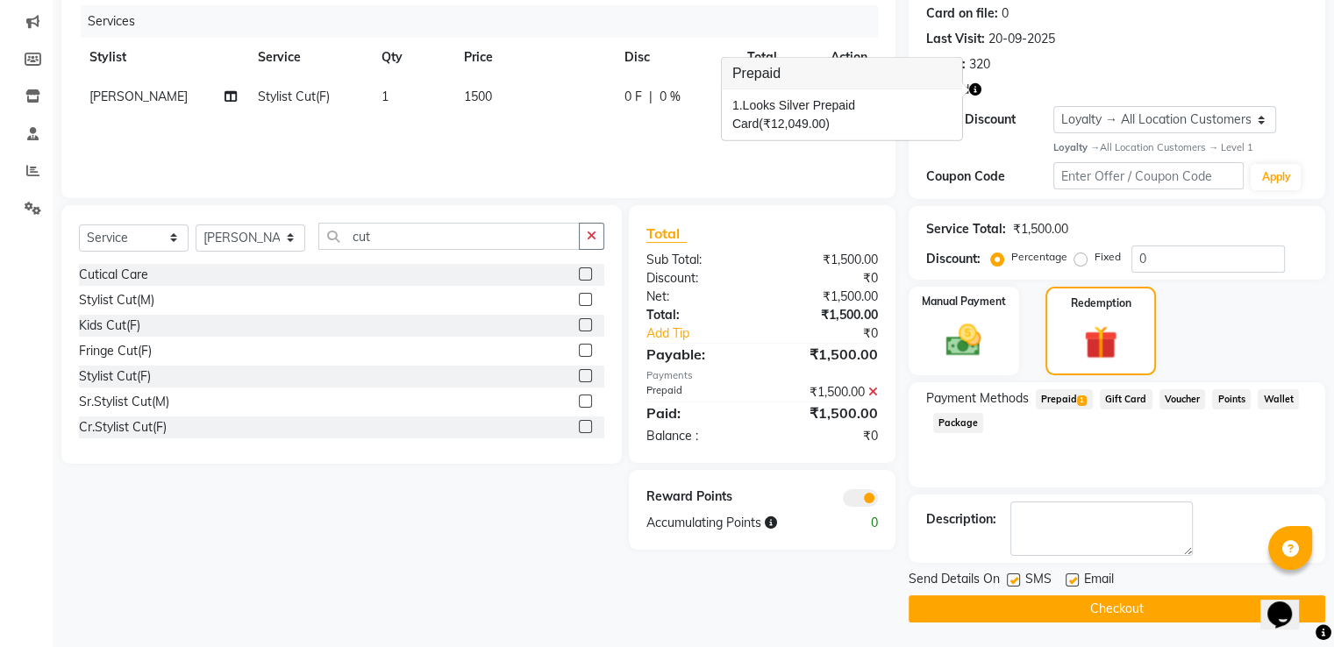
click at [984, 610] on button "Checkout" at bounding box center [1117, 608] width 417 height 27
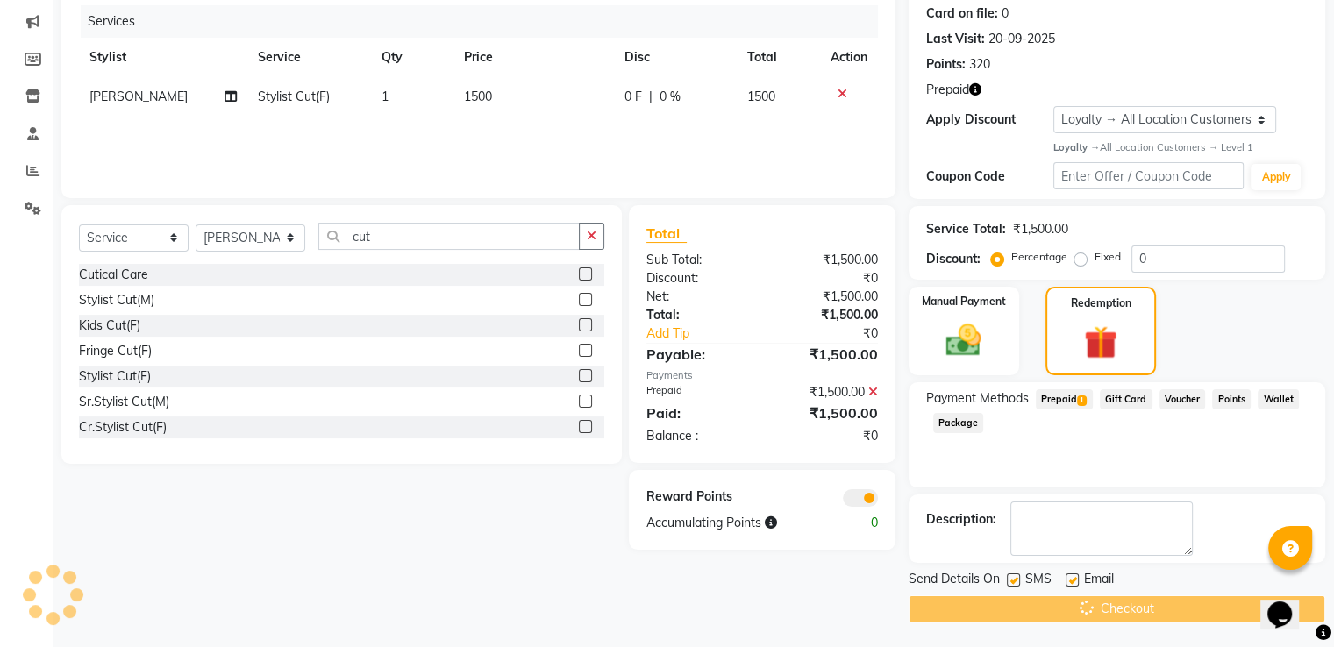
scroll to position [0, 0]
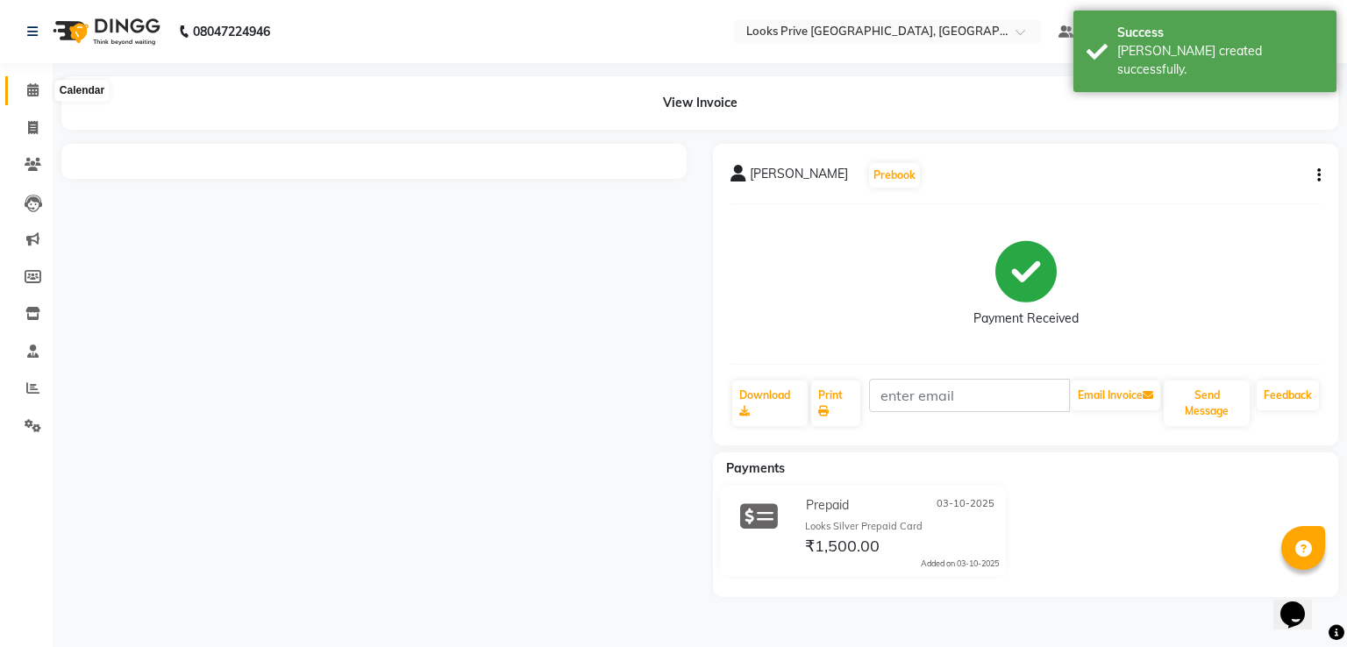
click at [11, 86] on link "Calendar" at bounding box center [26, 90] width 42 height 29
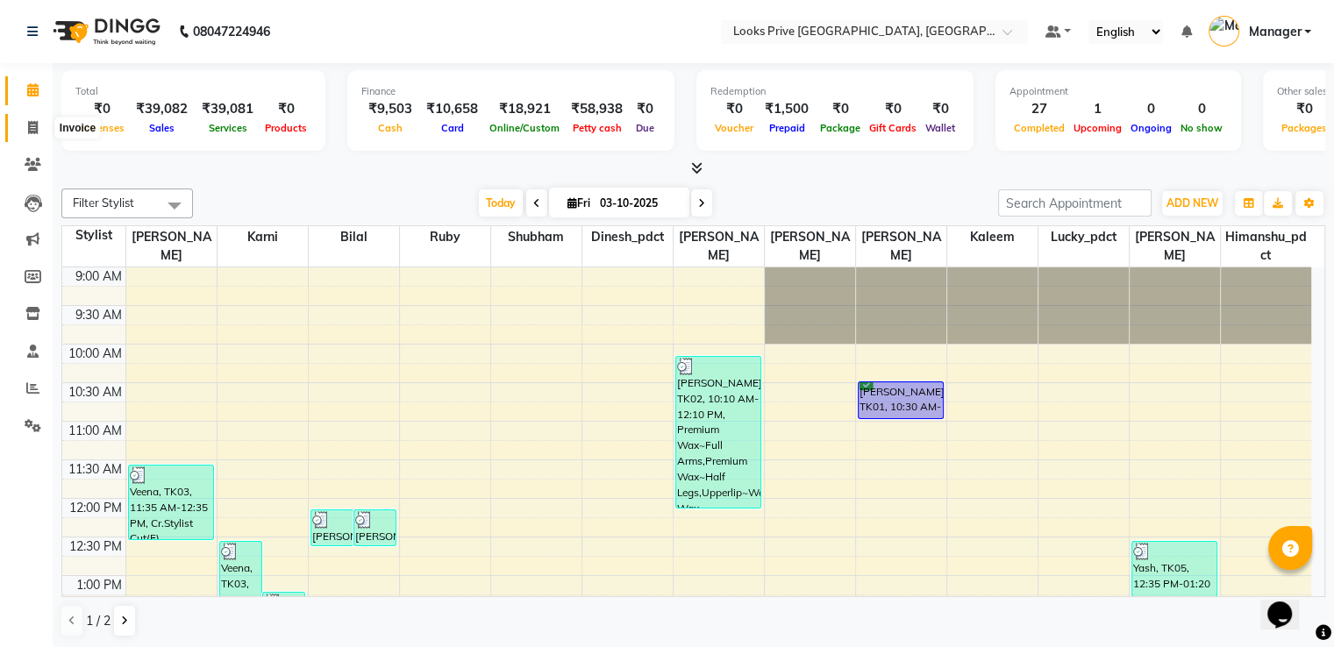
click at [29, 115] on link "Invoice" at bounding box center [26, 128] width 42 height 29
select select "service"
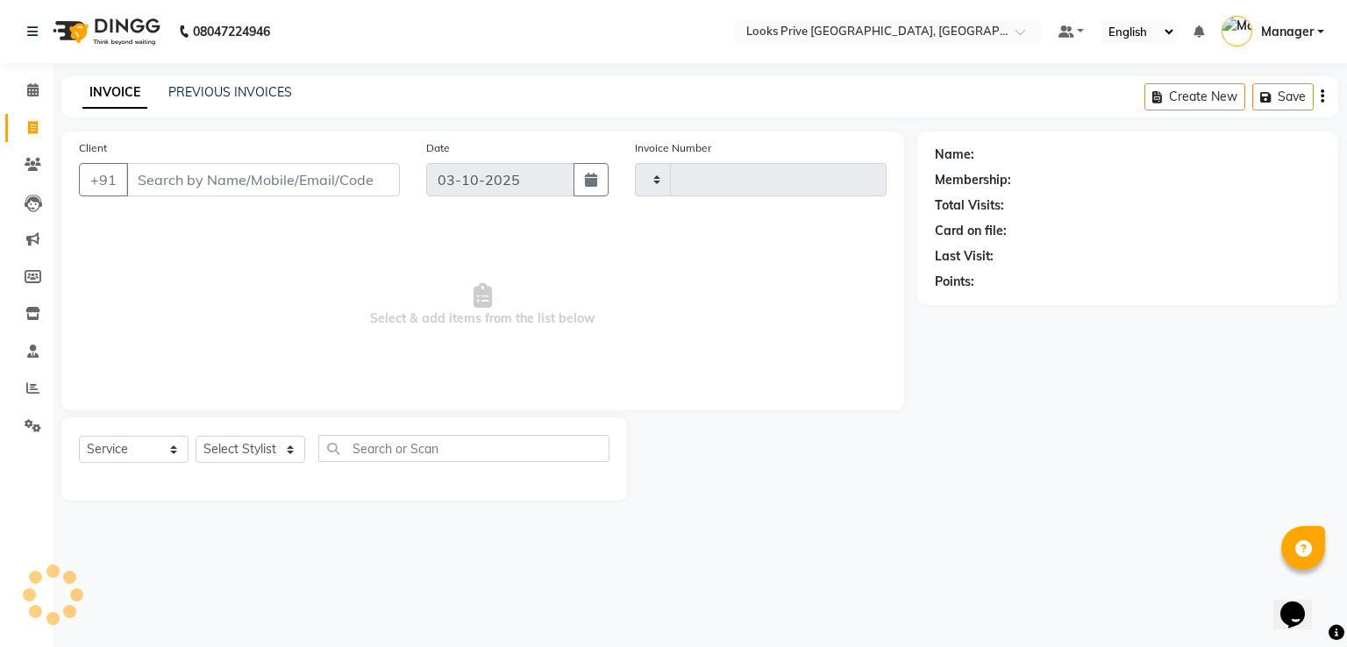
type input "3533"
select select "6205"
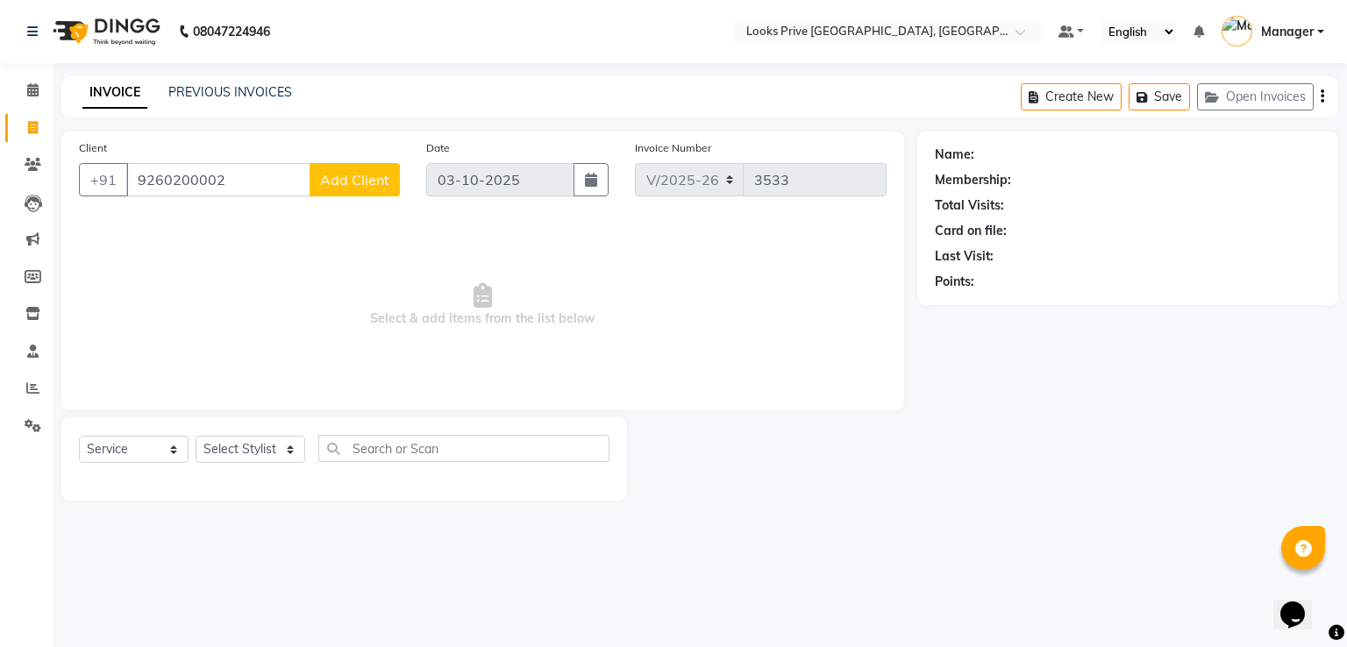
type input "9260200002"
click at [328, 175] on span "Add Client" at bounding box center [354, 180] width 69 height 18
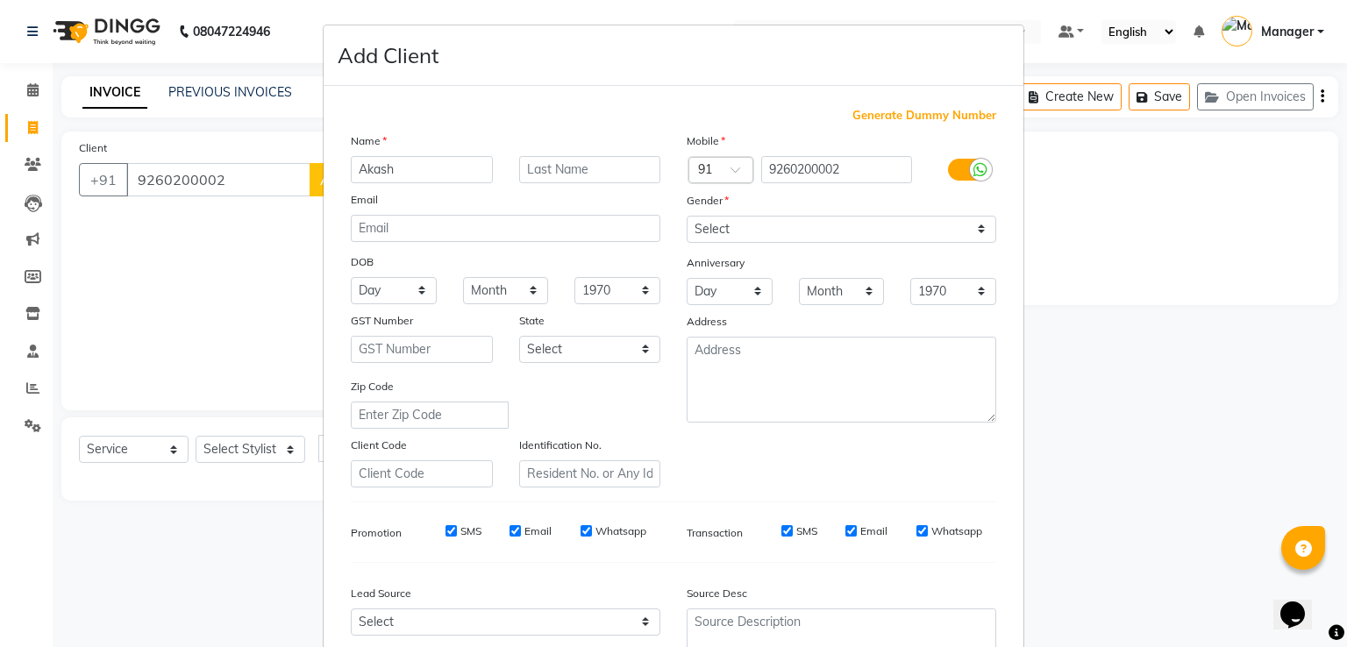
type input "Akash"
type input "J"
type input "Jain"
drag, startPoint x: 704, startPoint y: 232, endPoint x: 705, endPoint y: 242, distance: 9.7
click at [704, 232] on select "Select Male Female Other Prefer Not To Say" at bounding box center [842, 229] width 310 height 27
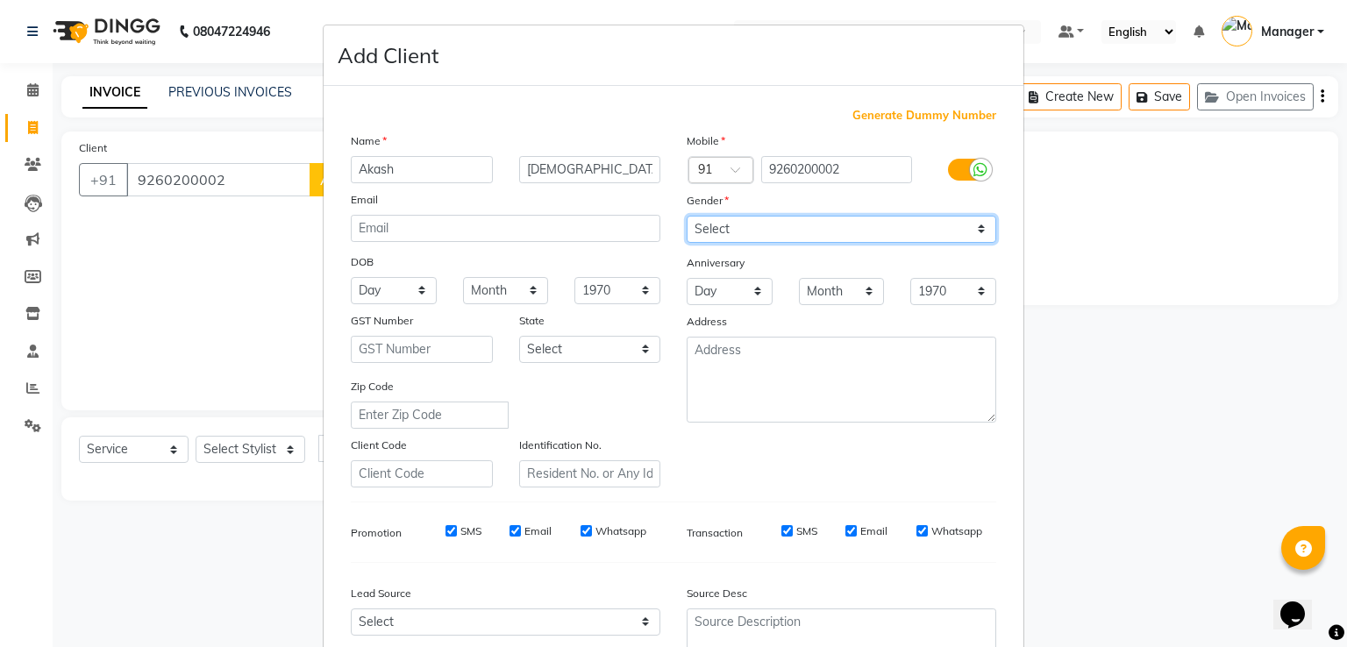
select select "[DEMOGRAPHIC_DATA]"
click at [687, 217] on select "Select Male Female Other Prefer Not To Say" at bounding box center [842, 229] width 310 height 27
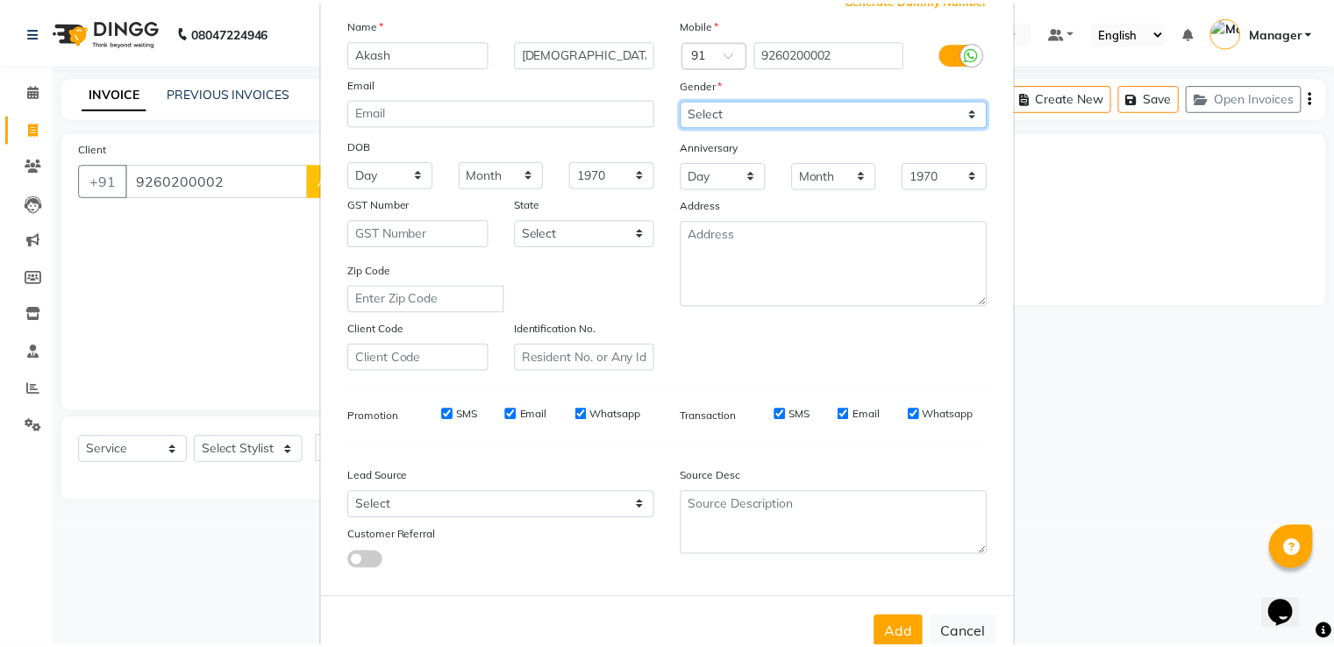
scroll to position [171, 0]
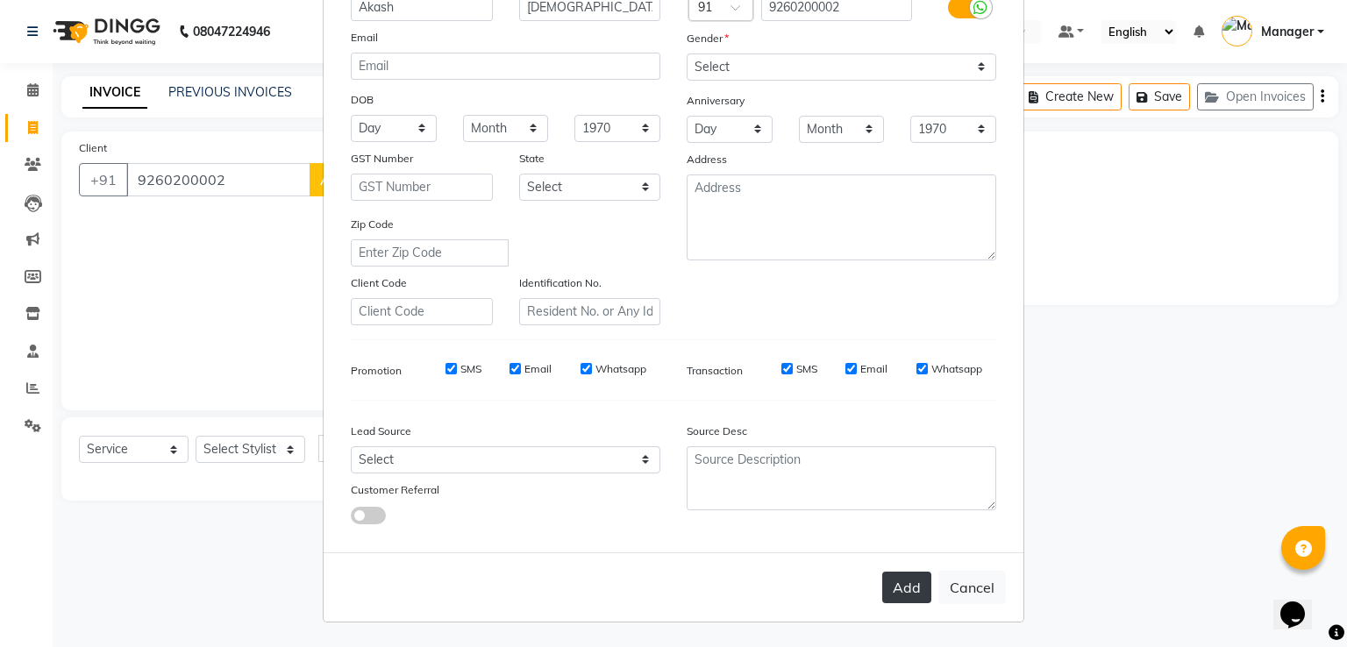
click at [916, 579] on button "Add" at bounding box center [906, 588] width 49 height 32
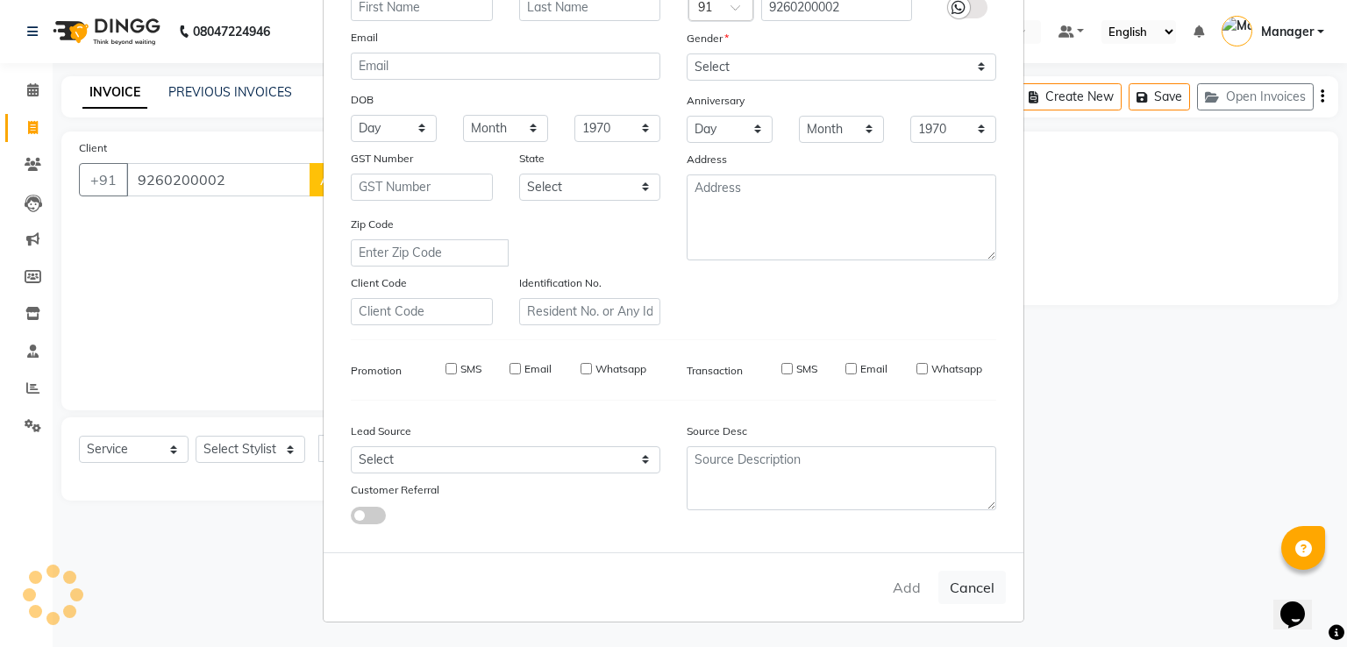
select select
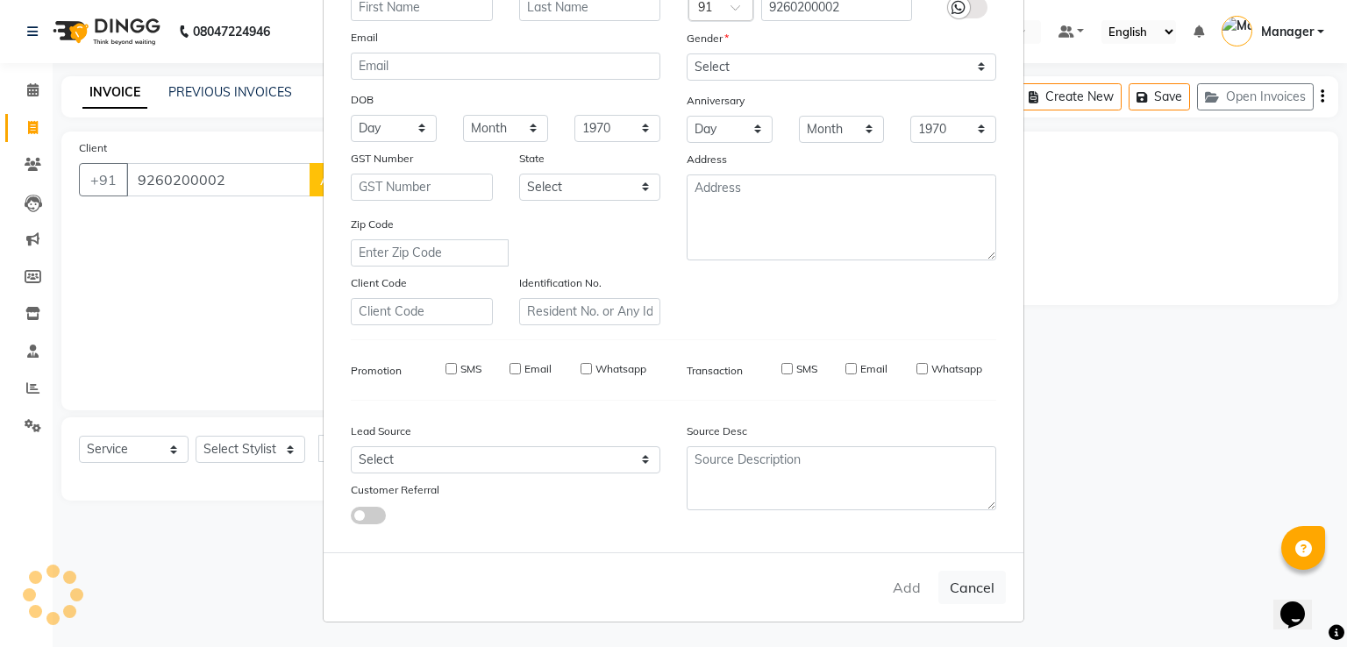
select select
checkbox input "false"
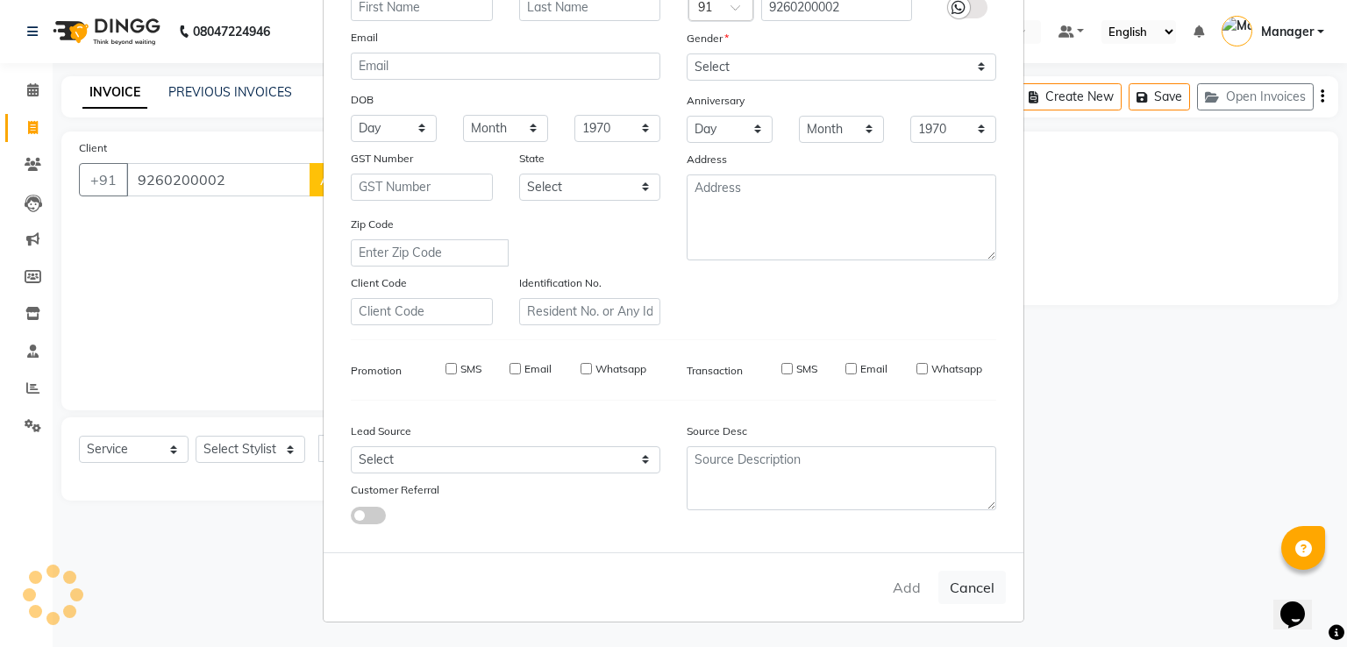
checkbox input "false"
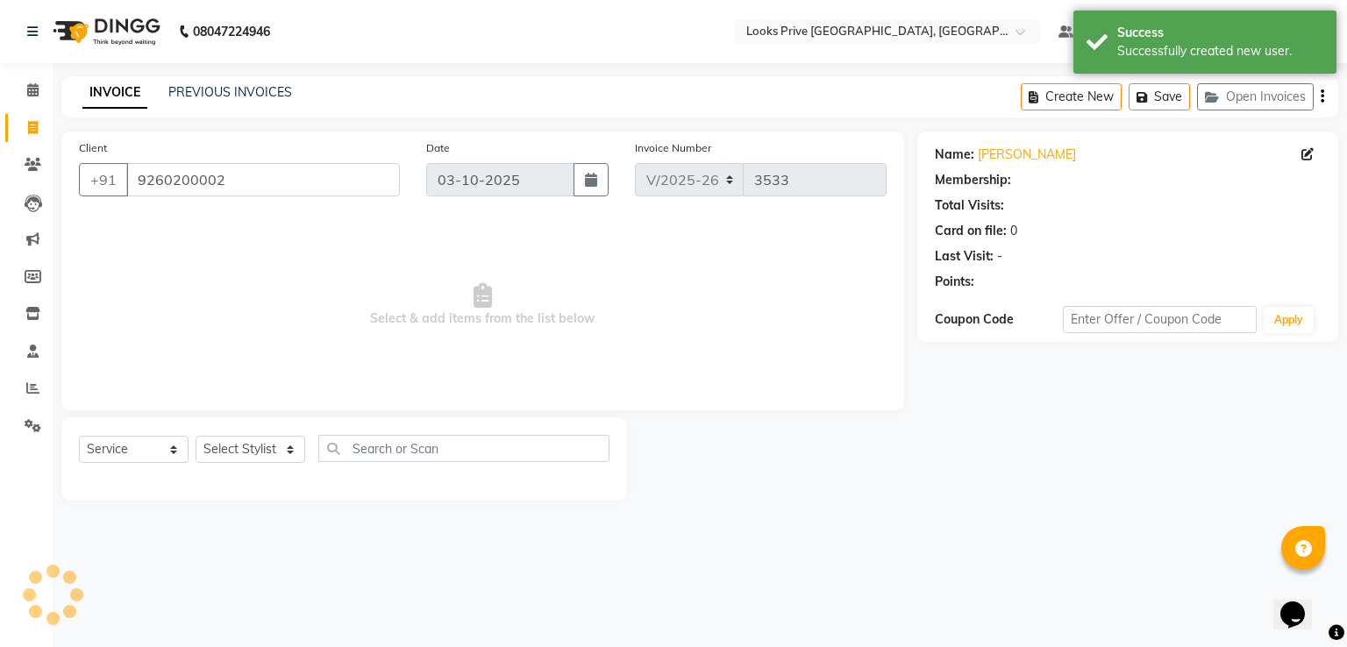
select select "1: Object"
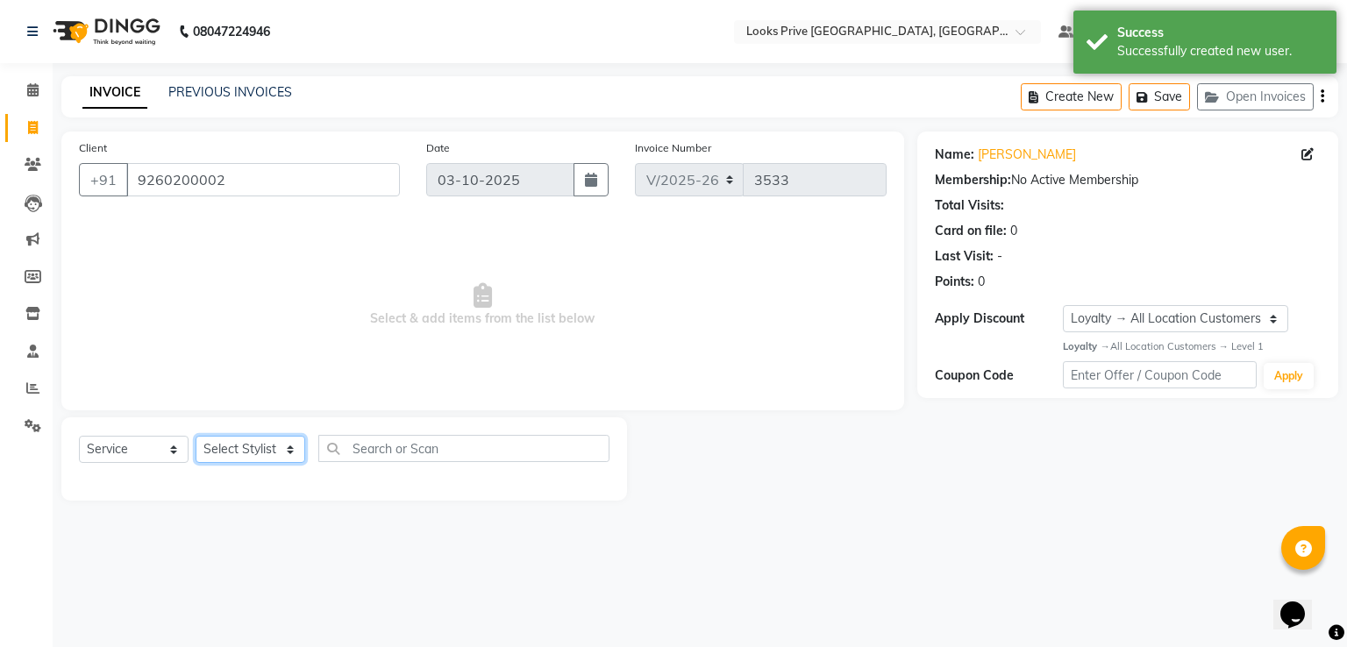
click at [222, 451] on select "Select Stylist A2R_Master Aarif Ayesha Bilal Dinesh_pdct Himanshu_pdct Kaleem K…" at bounding box center [251, 449] width 110 height 27
select select "89834"
click at [196, 437] on select "Select Stylist A2R_Master Aarif Ayesha Bilal Dinesh_pdct Himanshu_pdct Kaleem K…" at bounding box center [251, 449] width 110 height 27
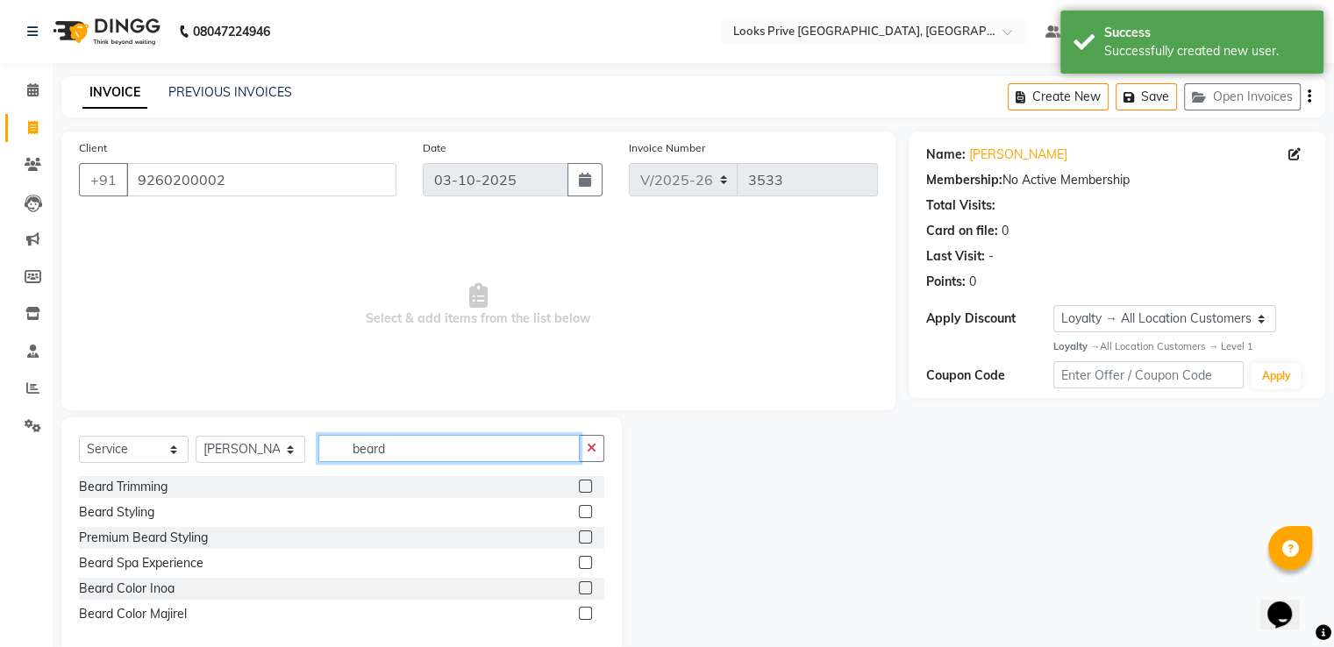
type input "beard"
click at [582, 489] on label at bounding box center [585, 486] width 13 height 13
click at [582, 489] on input "checkbox" at bounding box center [584, 486] width 11 height 11
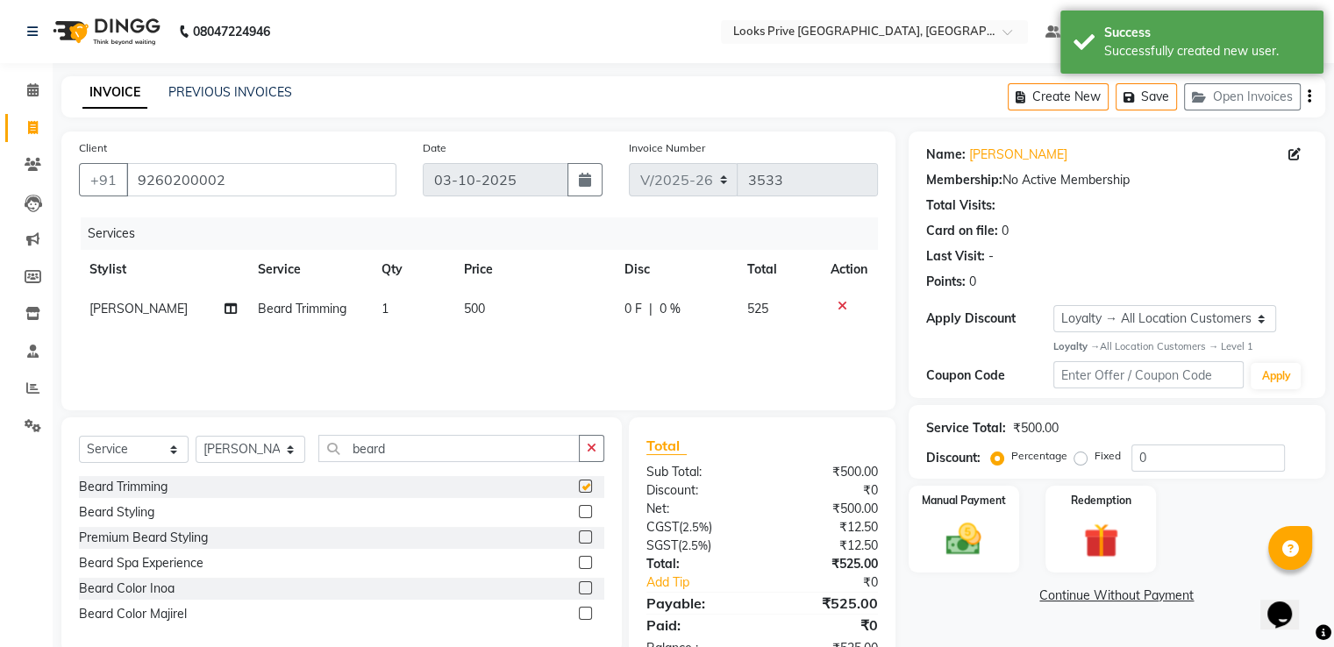
checkbox input "false"
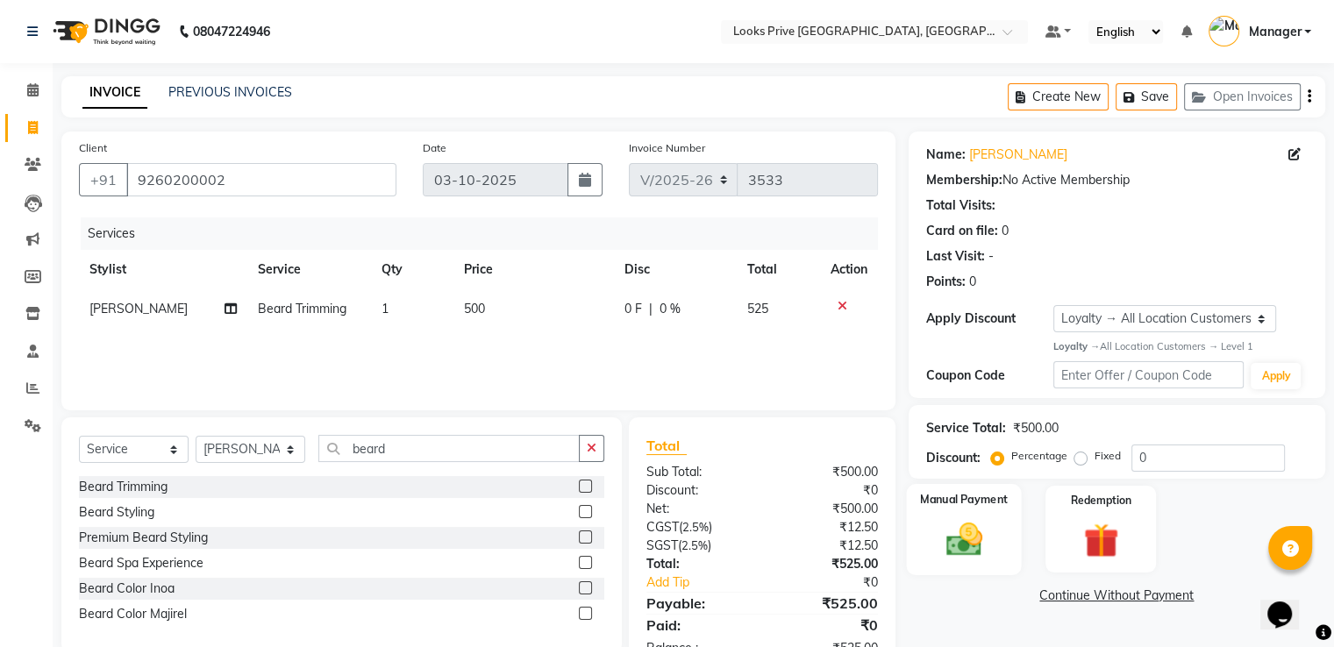
click at [968, 546] on img at bounding box center [963, 539] width 59 height 42
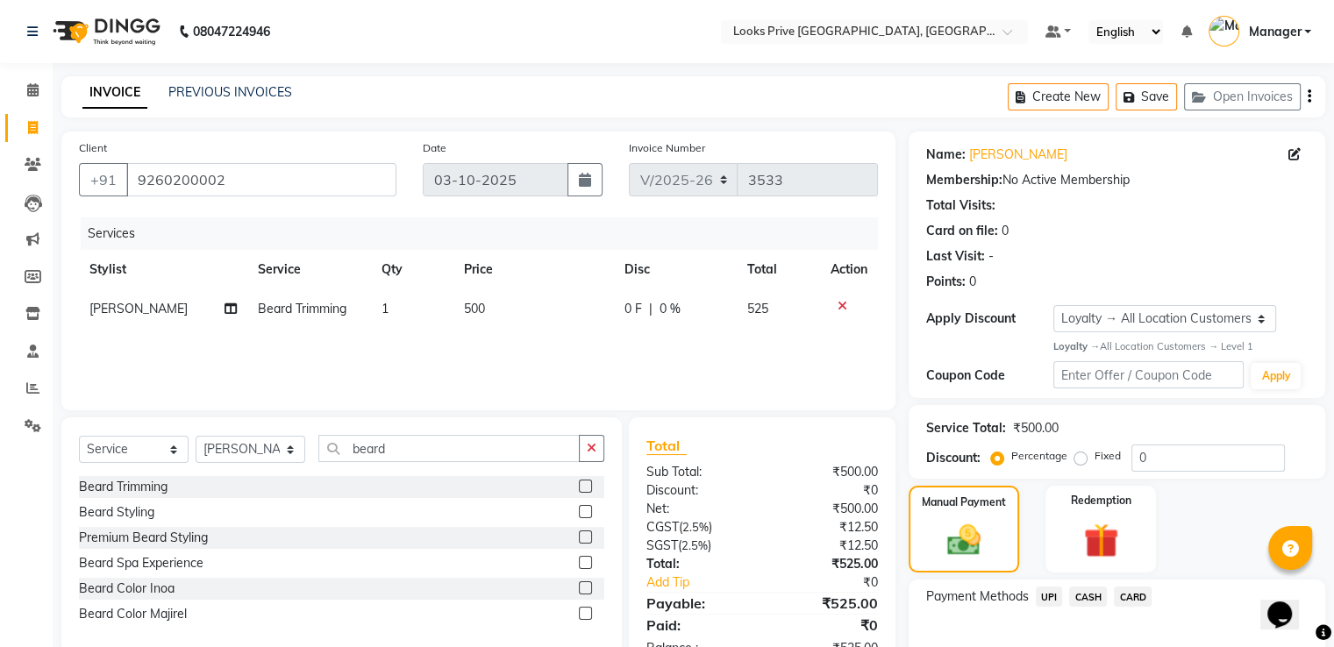
scroll to position [100, 0]
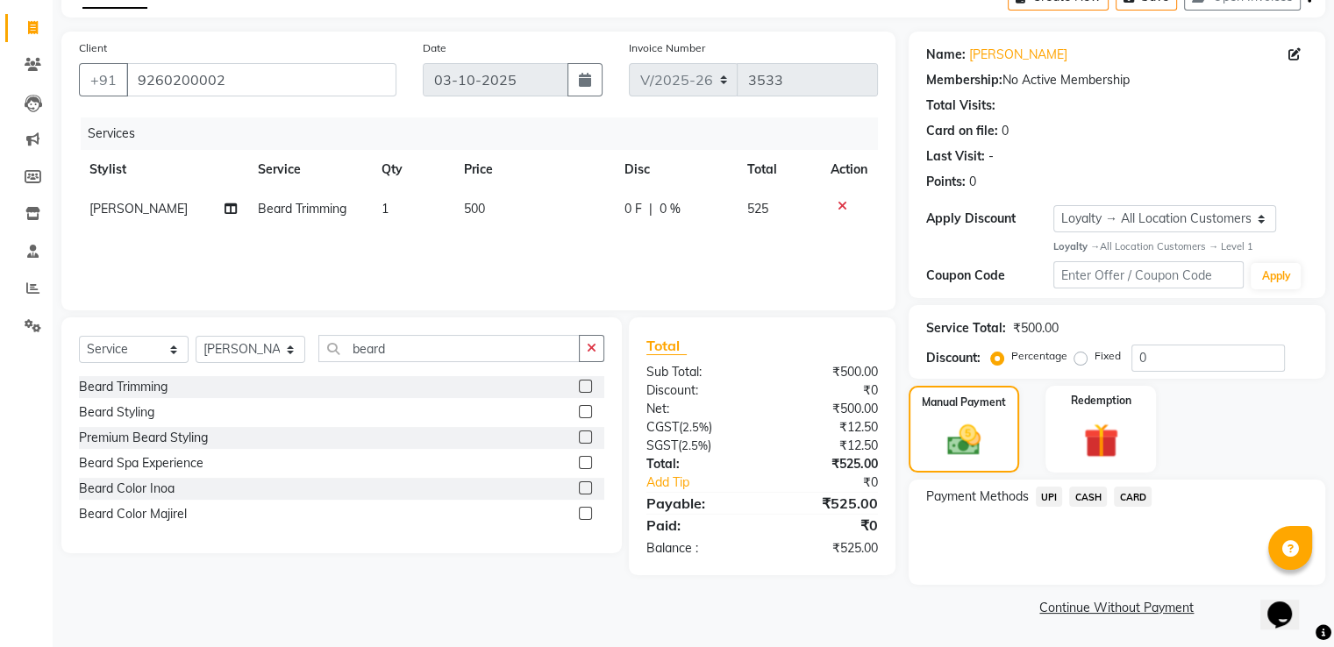
click at [1129, 494] on span "CARD" at bounding box center [1133, 497] width 38 height 20
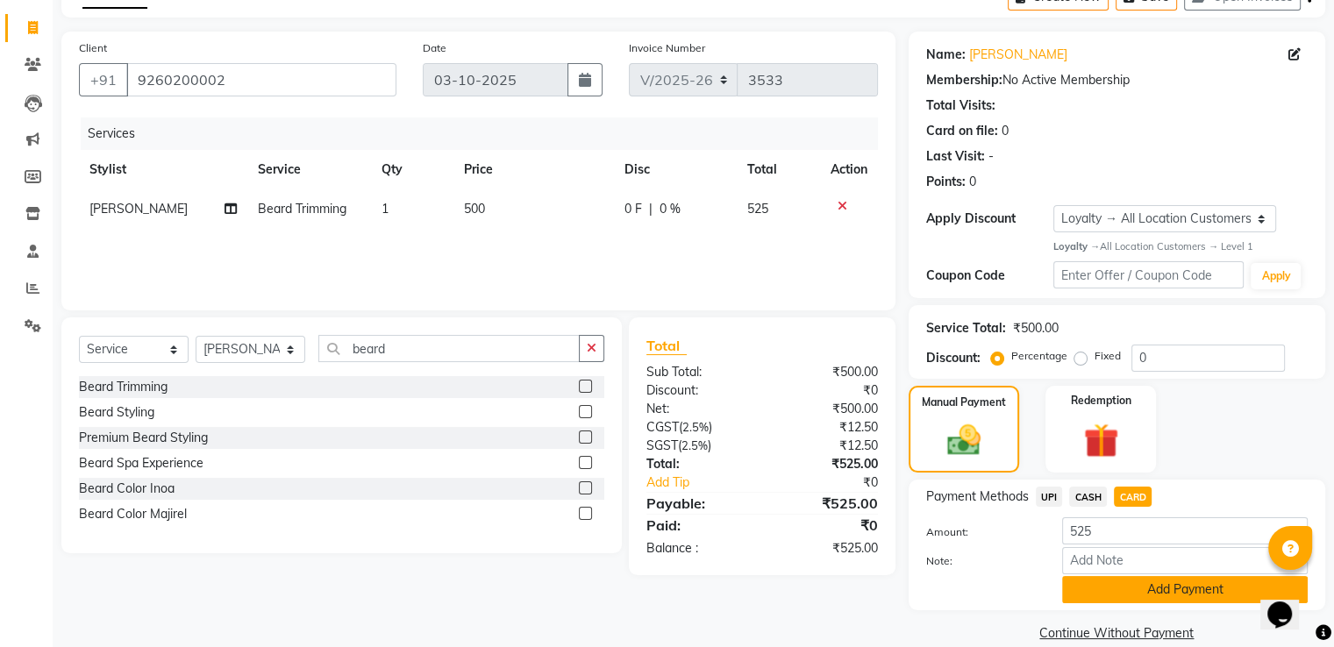
click at [1085, 580] on button "Add Payment" at bounding box center [1185, 589] width 246 height 27
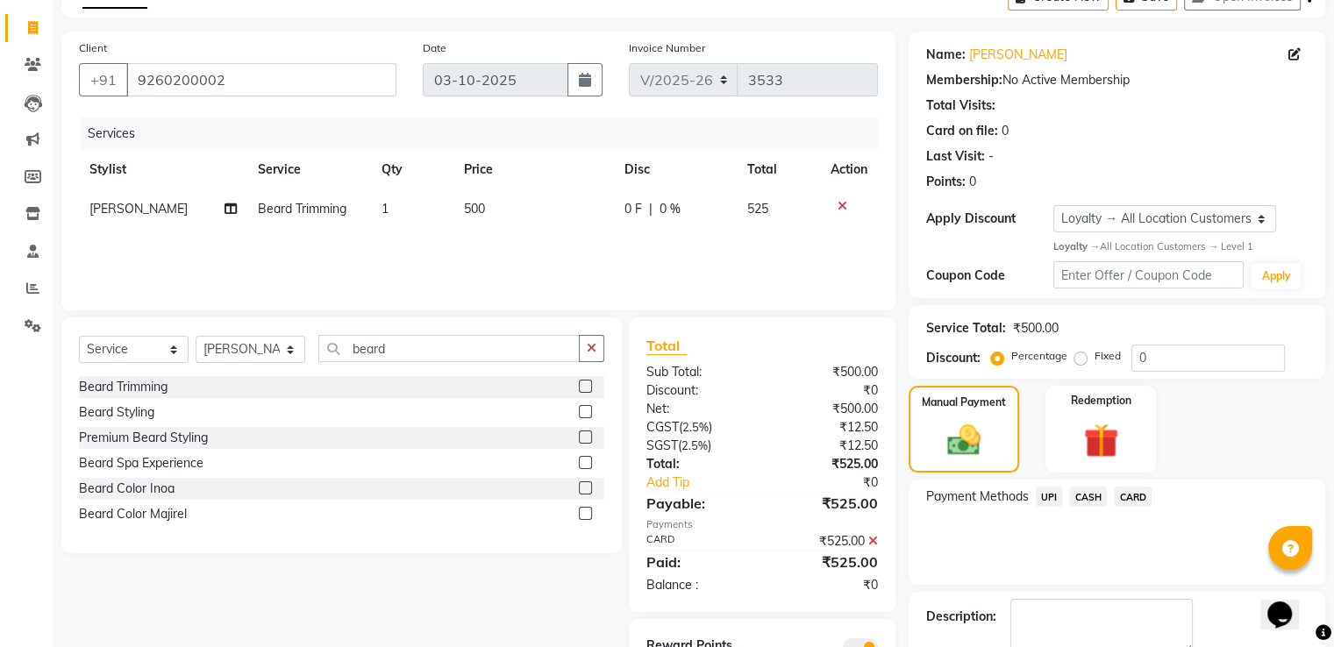
scroll to position [198, 0]
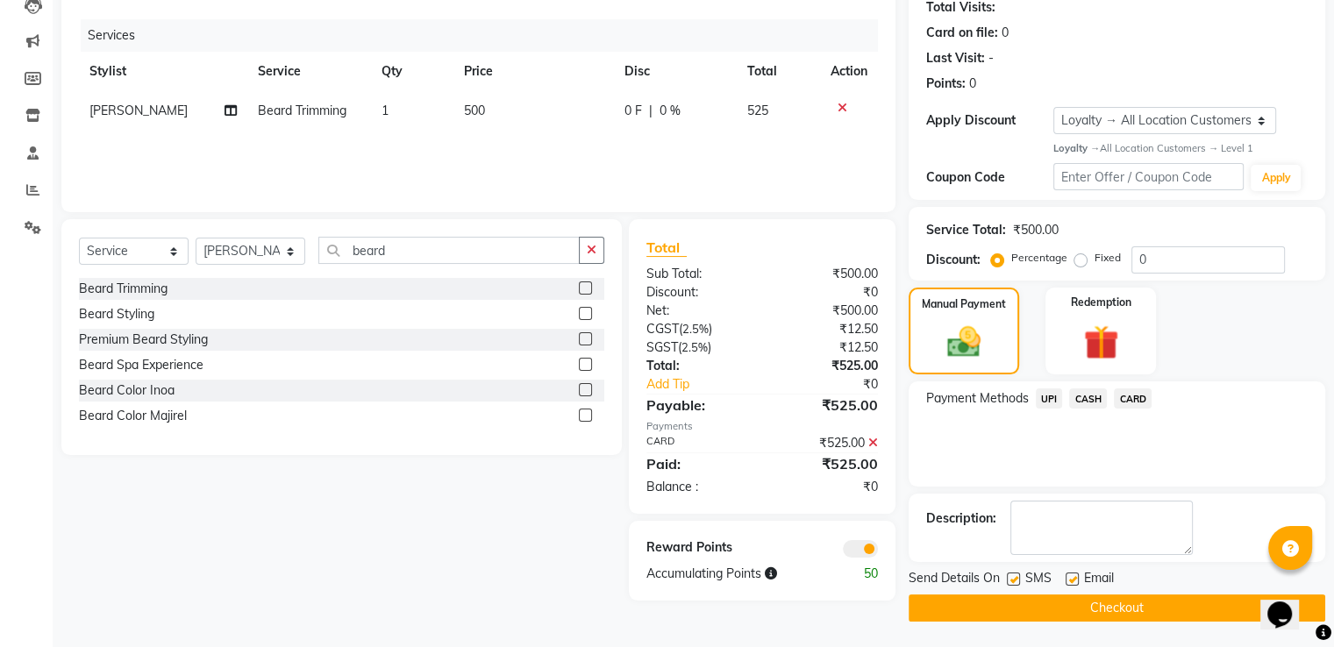
click at [982, 590] on div "Send Details On SMS Email Checkout" at bounding box center [1117, 595] width 417 height 53
click at [910, 590] on span "Send Details On" at bounding box center [954, 580] width 91 height 22
click at [920, 598] on button "Checkout" at bounding box center [1117, 608] width 417 height 27
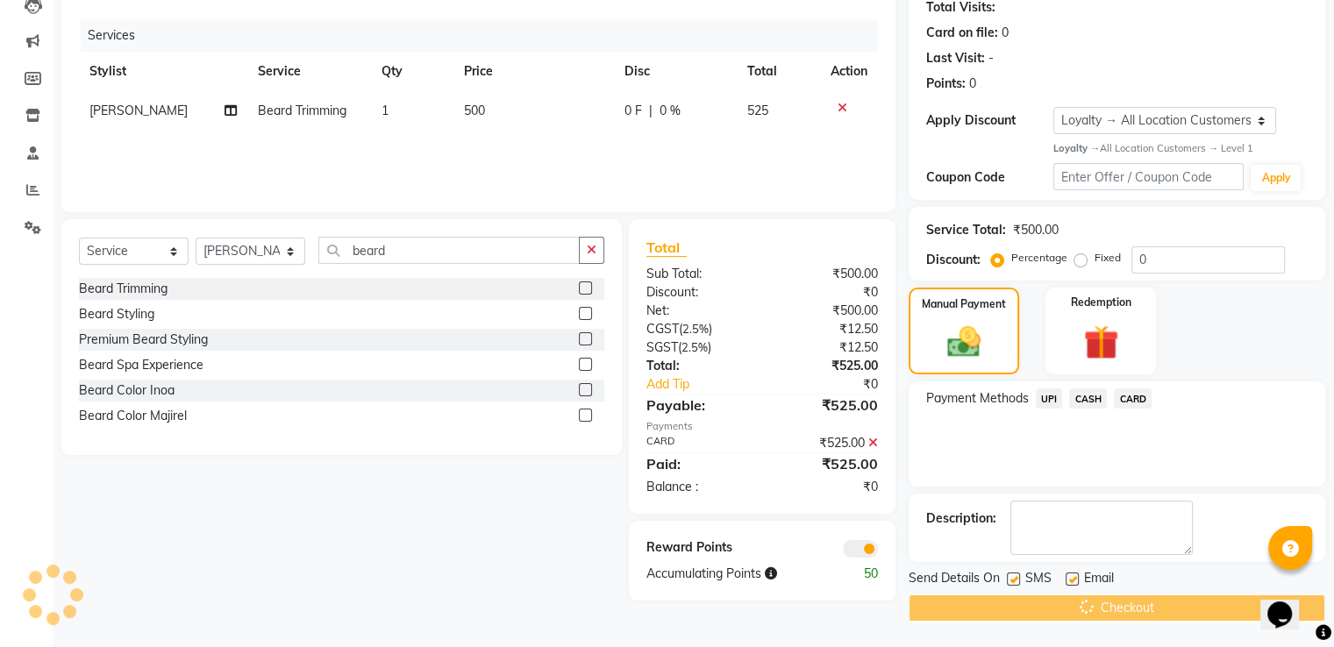
scroll to position [150, 0]
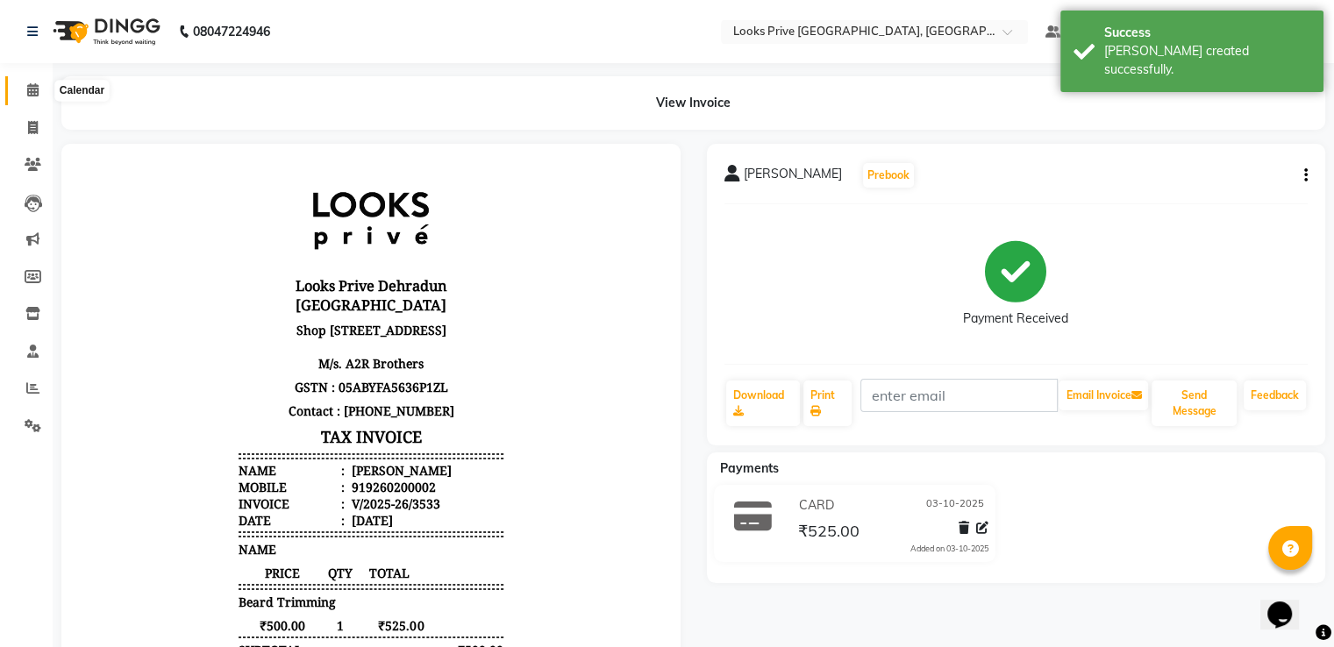
click at [18, 85] on span at bounding box center [33, 91] width 31 height 20
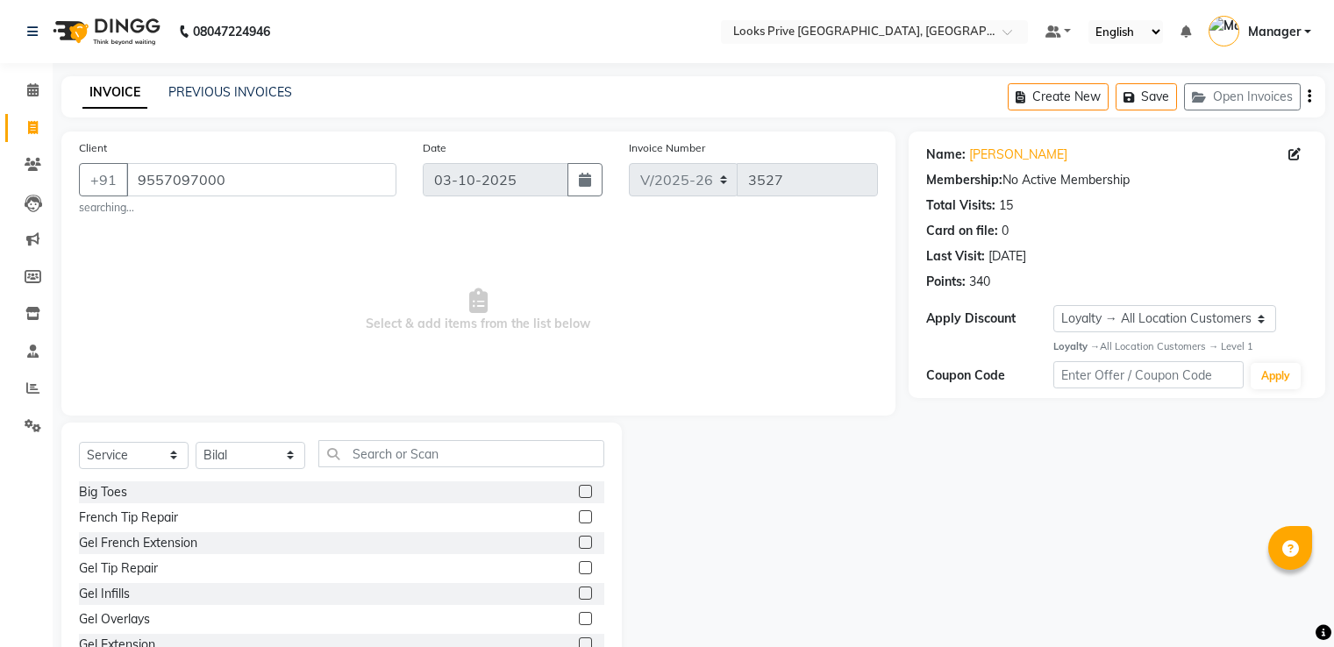
select select "6205"
select select "service"
select select "45664"
select select "1: Object"
click at [28, 96] on icon at bounding box center [32, 89] width 11 height 13
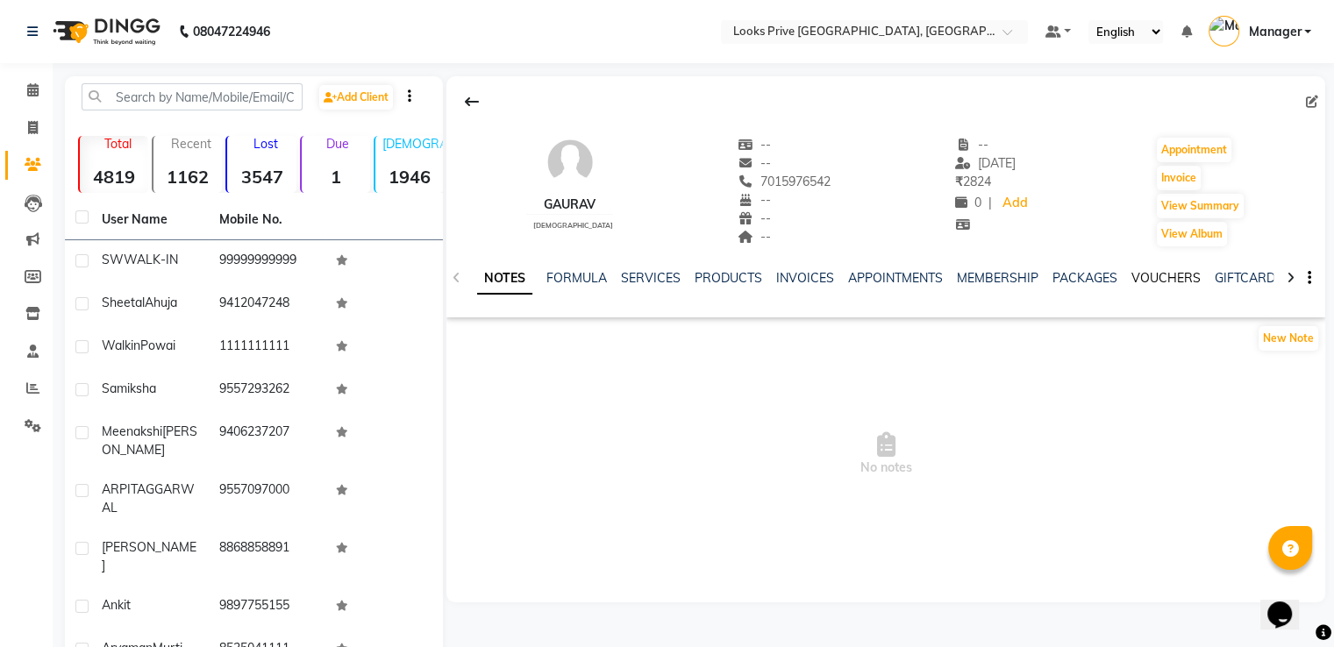
click at [1149, 275] on link "VOUCHERS" at bounding box center [1165, 278] width 69 height 16
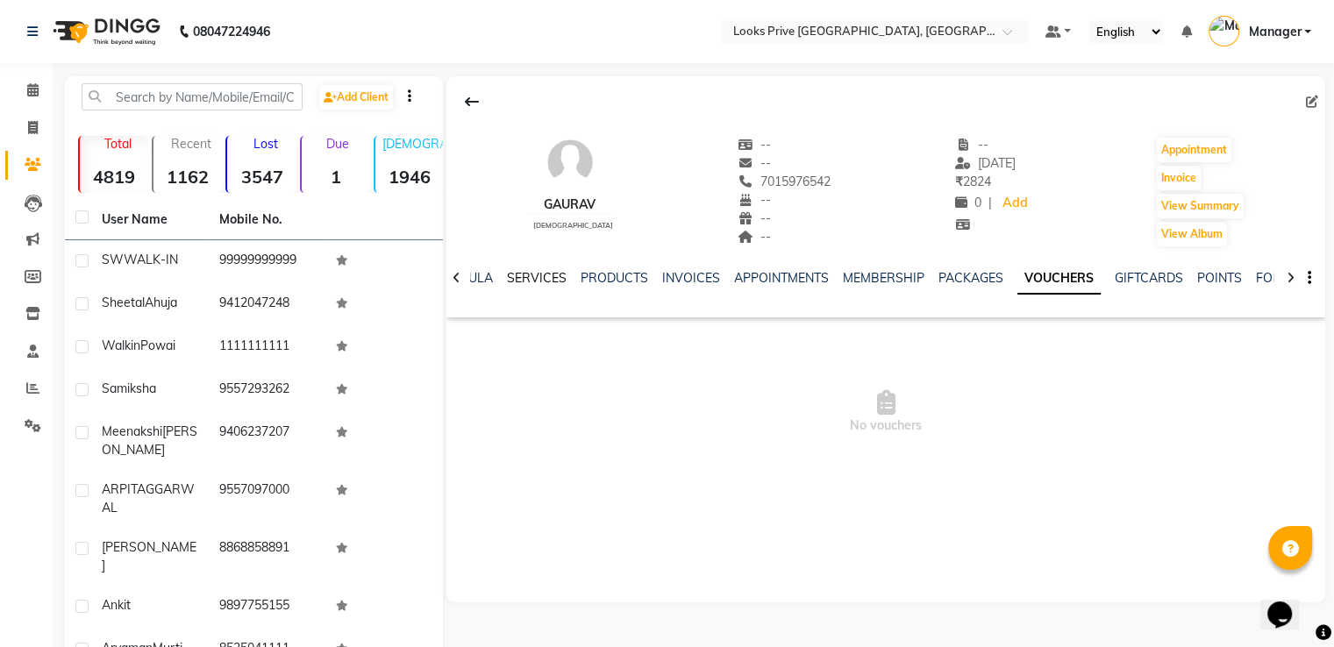
click at [524, 276] on link "SERVICES" at bounding box center [537, 278] width 60 height 16
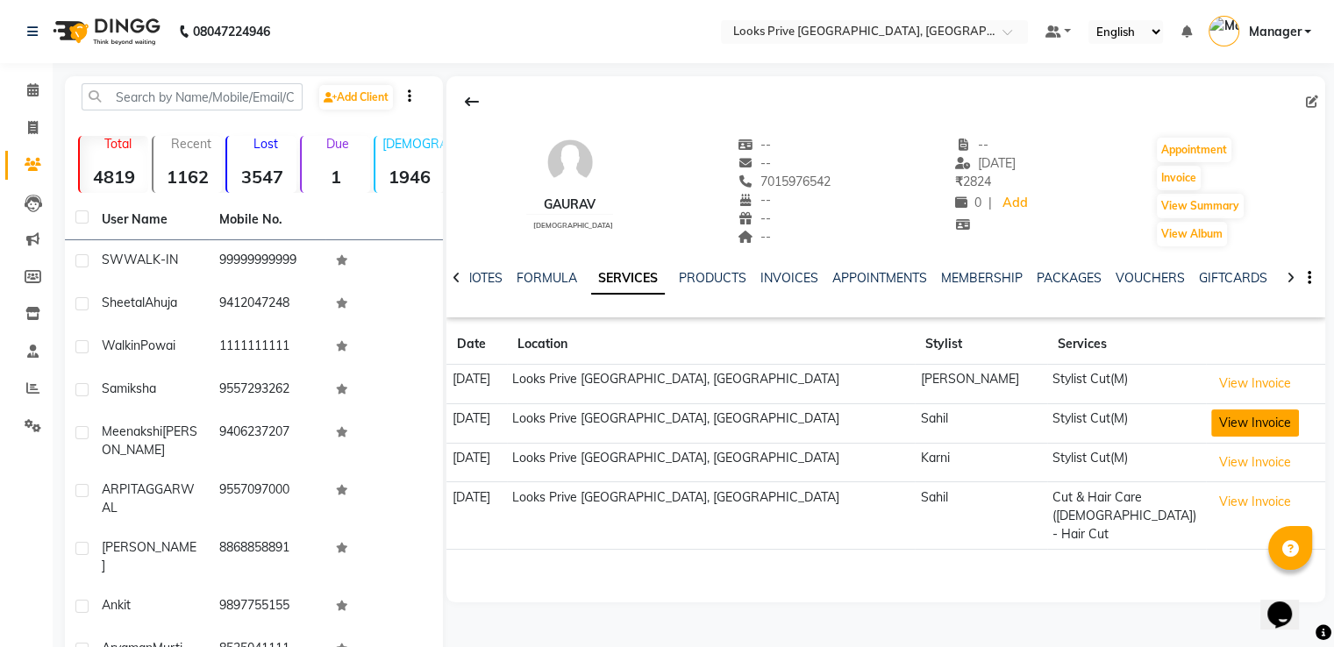
click at [1224, 425] on button "View Invoice" at bounding box center [1255, 423] width 88 height 27
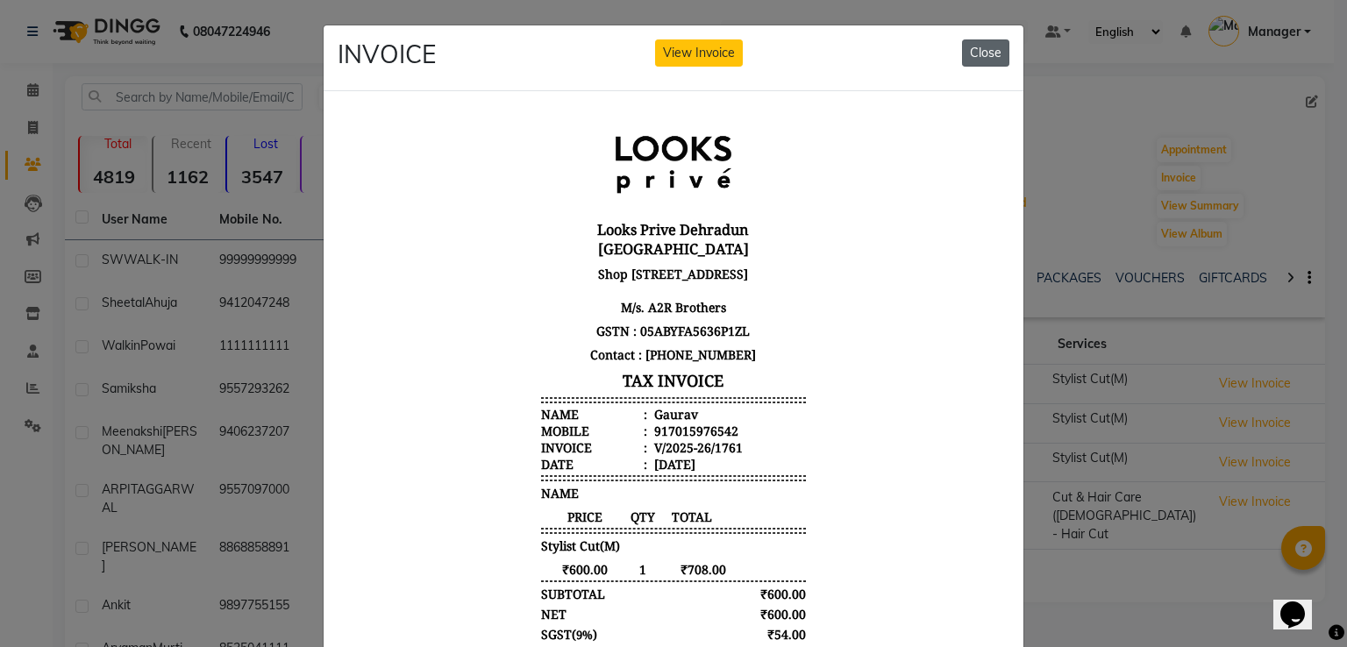
click at [976, 49] on button "Close" at bounding box center [985, 52] width 47 height 27
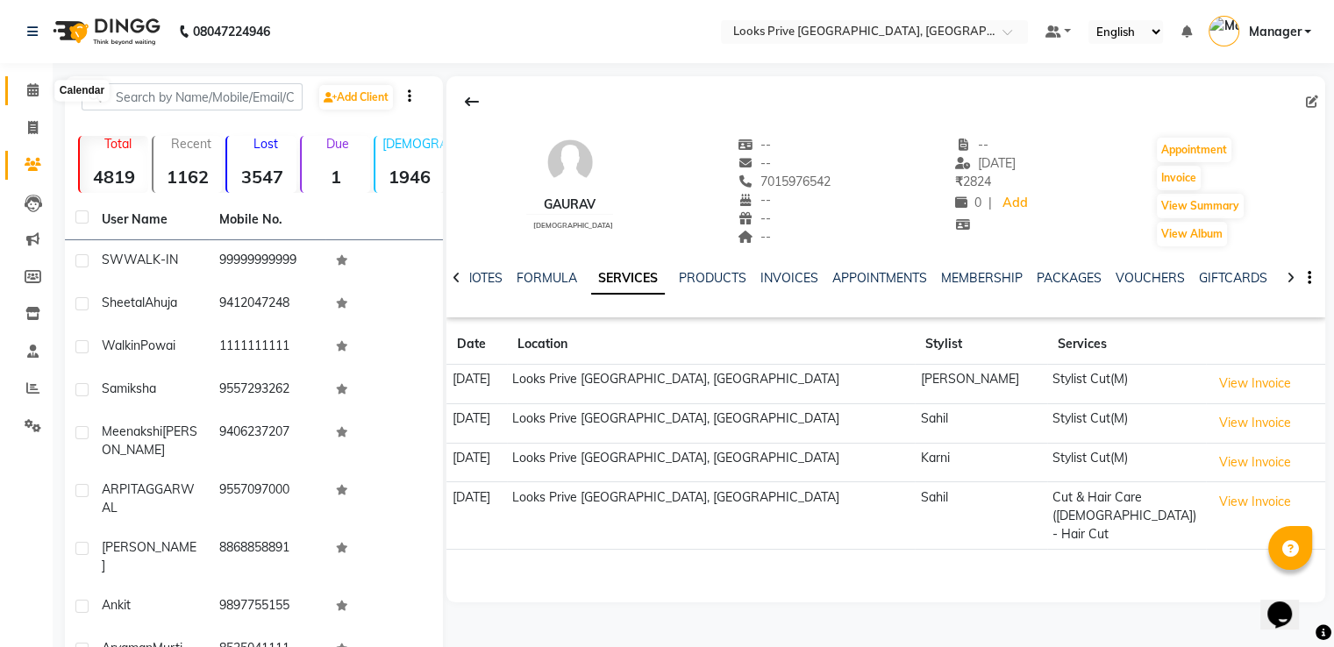
drag, startPoint x: 36, startPoint y: 86, endPoint x: 172, endPoint y: 2, distance: 159.9
click at [37, 86] on icon at bounding box center [32, 89] width 11 height 13
